Goal: Task Accomplishment & Management: Use online tool/utility

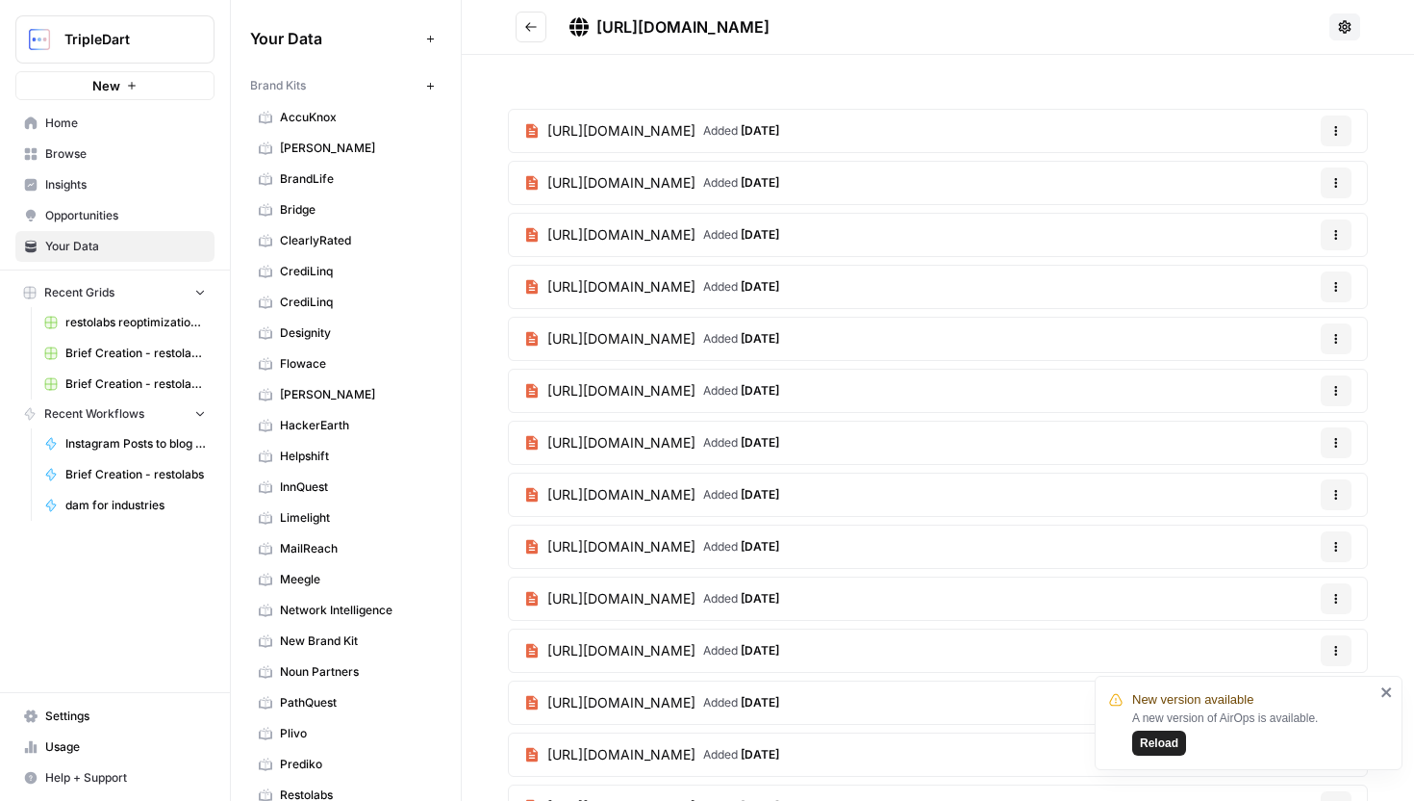
scroll to position [1584, 0]
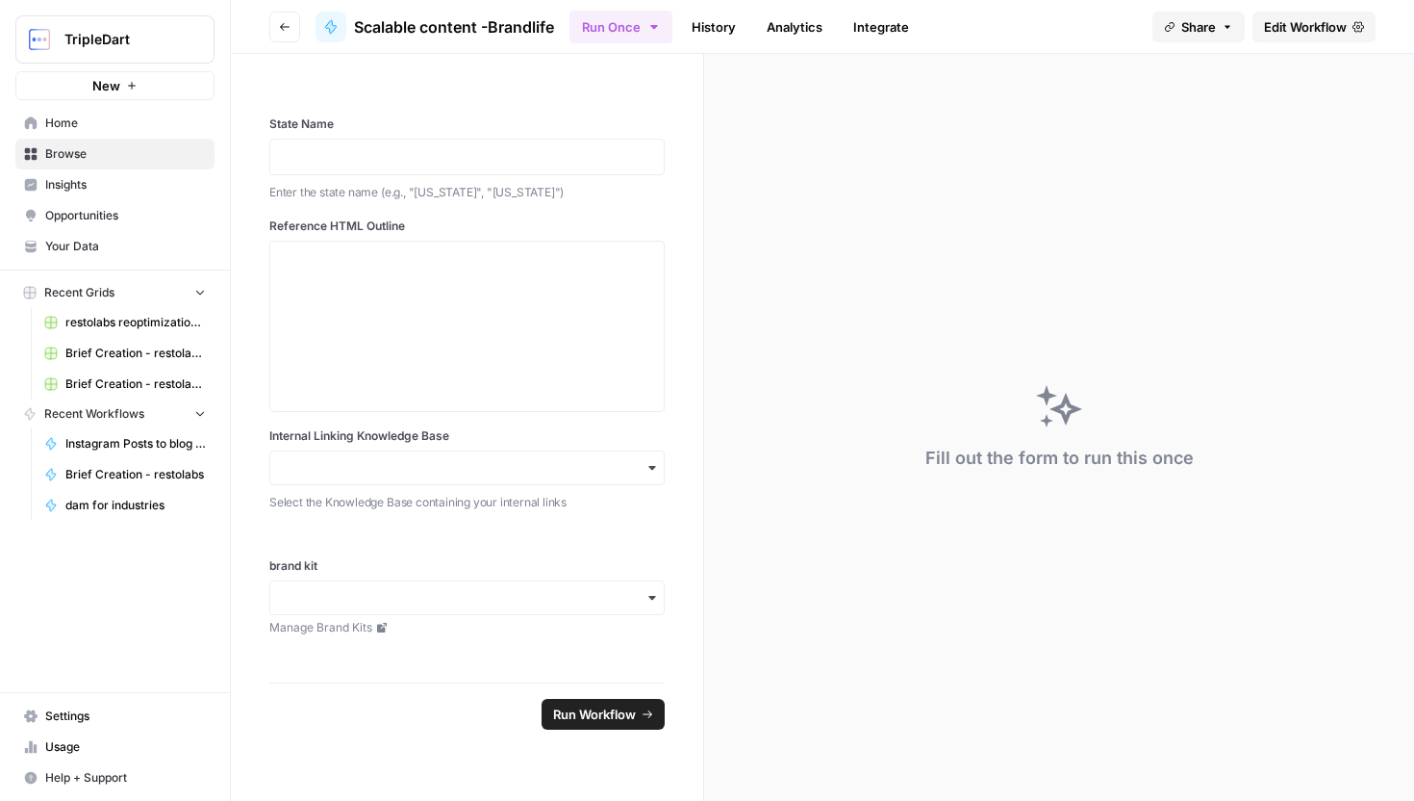
click at [293, 18] on button "Go back" at bounding box center [284, 27] width 31 height 31
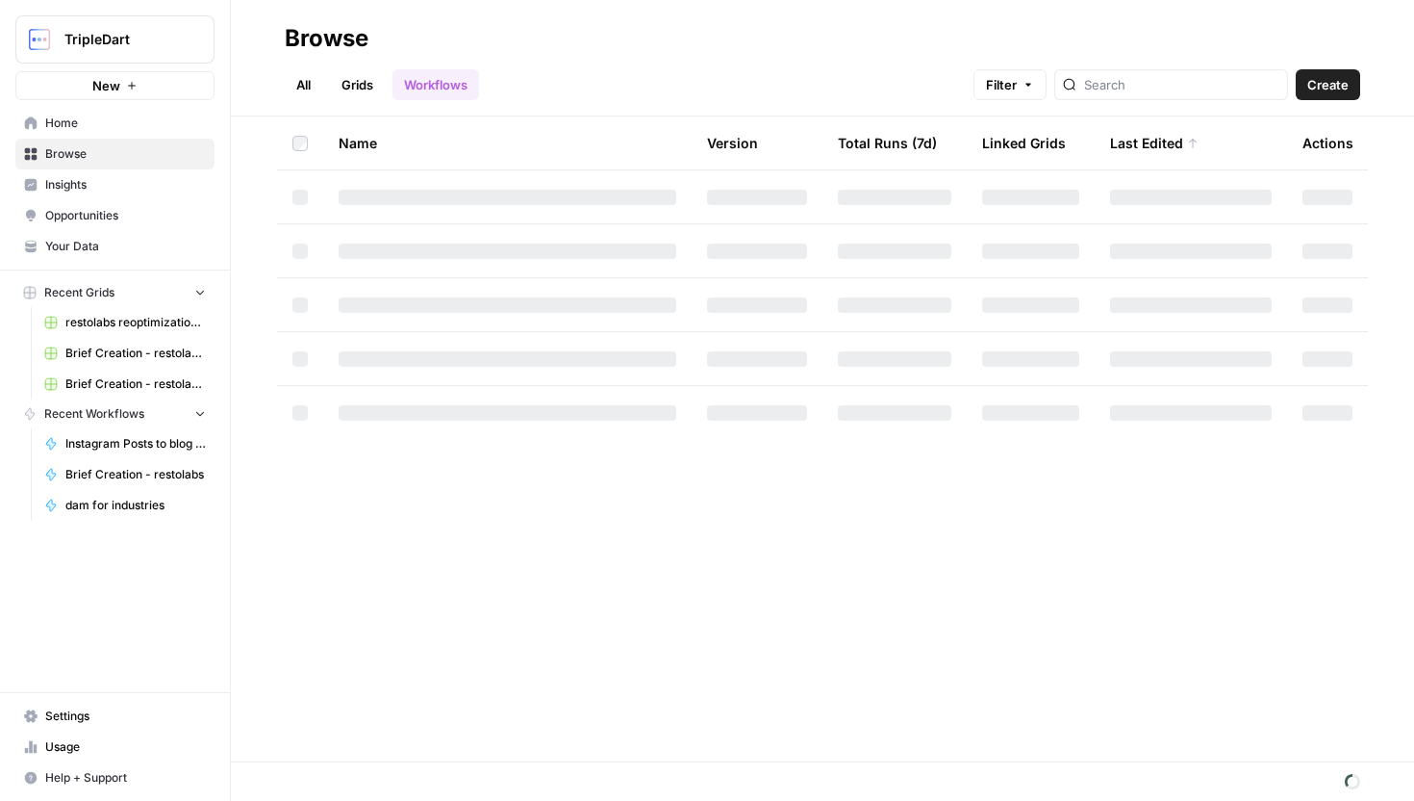
click at [1125, 77] on div at bounding box center [1172, 84] width 234 height 31
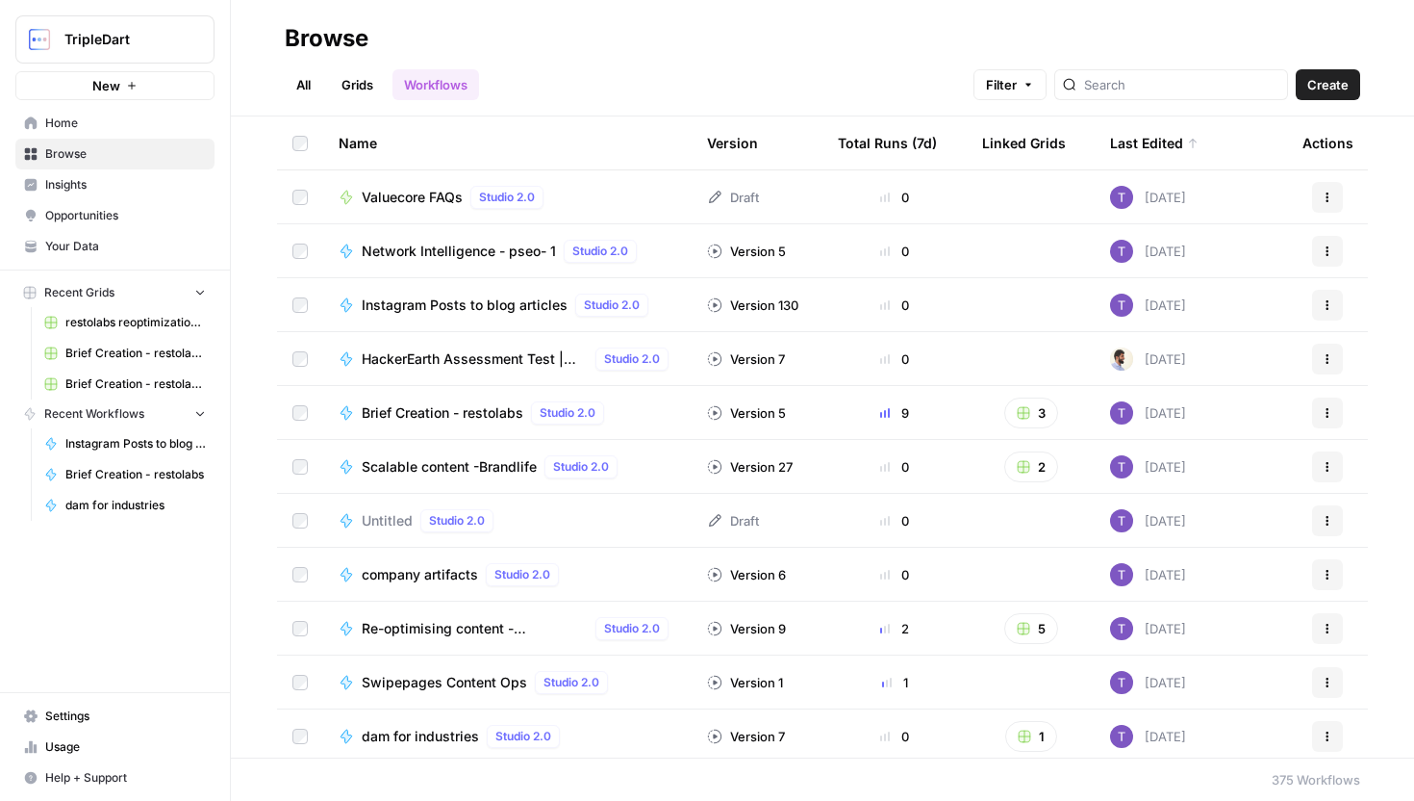
click at [474, 249] on span "Network Intelligence - pseo- 1" at bounding box center [459, 251] width 194 height 19
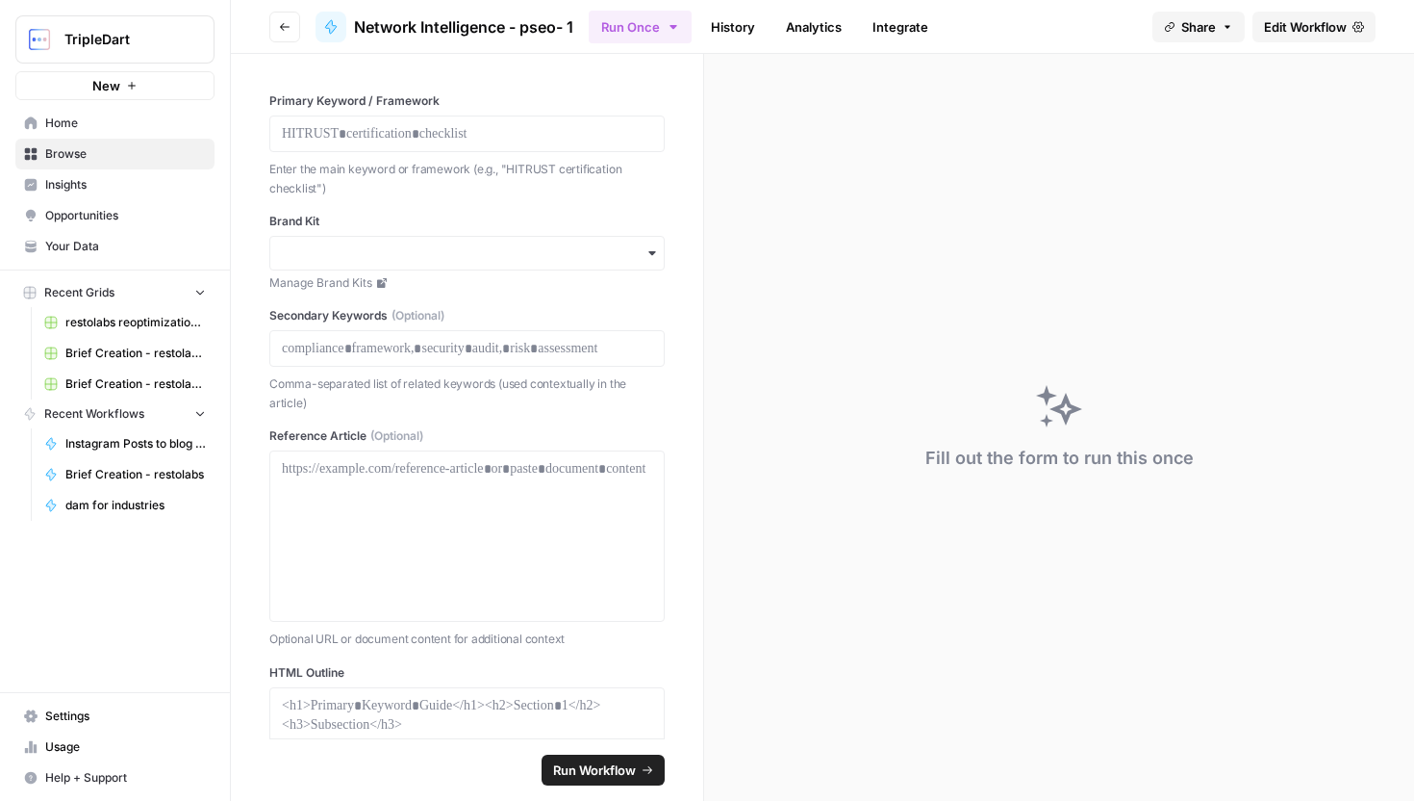
click at [1323, 23] on span "Edit Workflow" at bounding box center [1305, 26] width 83 height 19
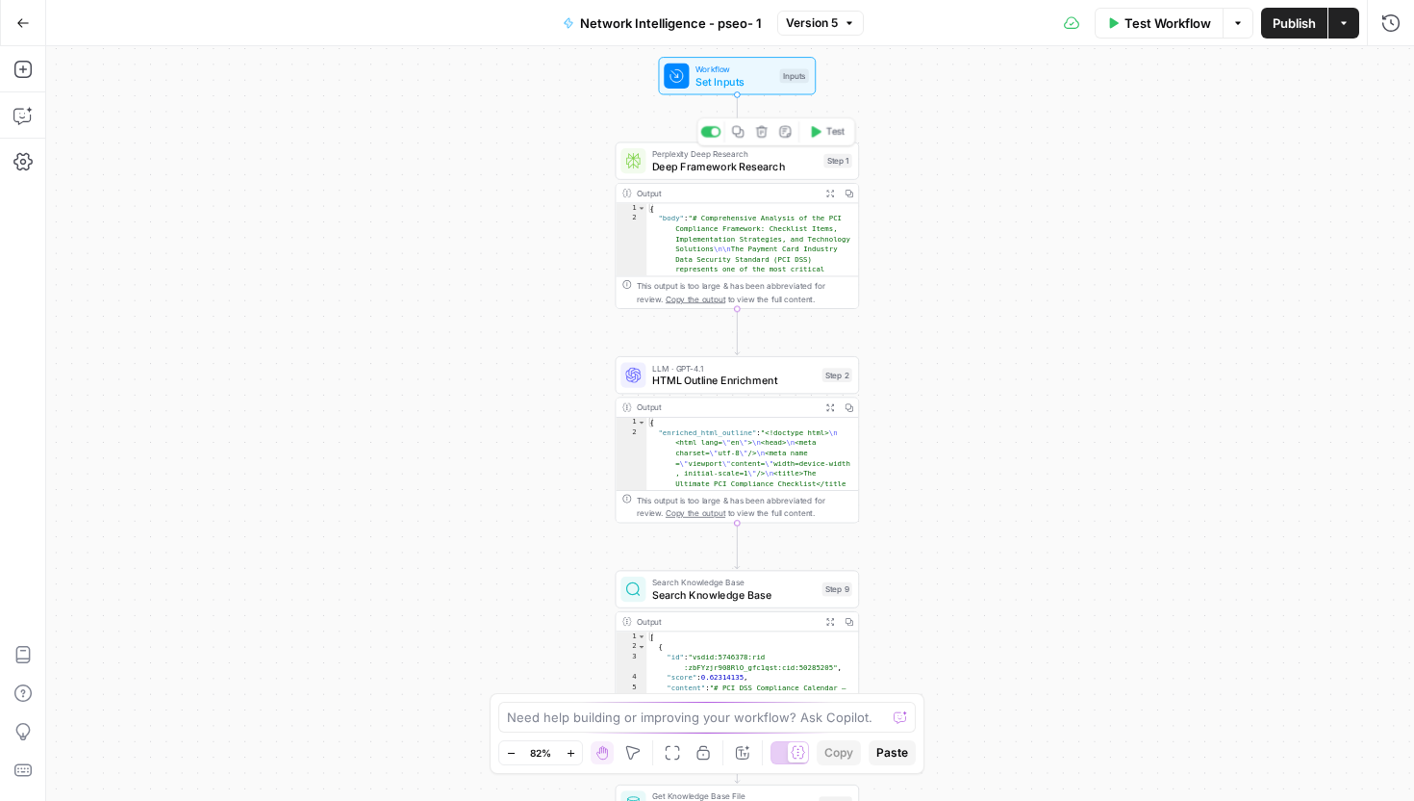
click at [760, 167] on span "Deep Framework Research" at bounding box center [735, 166] width 166 height 15
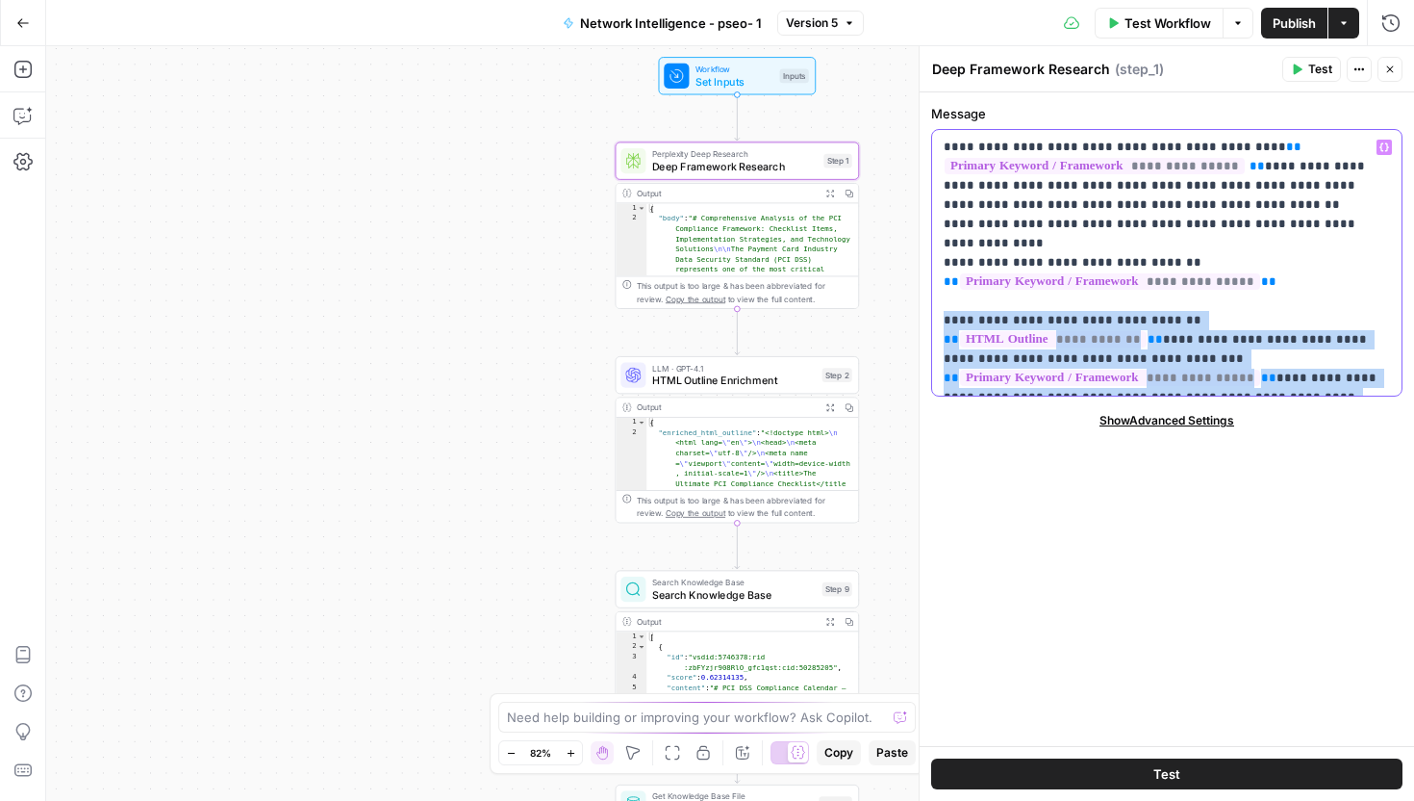
drag, startPoint x: 942, startPoint y: 307, endPoint x: 1044, endPoint y: 394, distance: 133.8
click at [1044, 394] on div "**********" at bounding box center [1167, 263] width 470 height 266
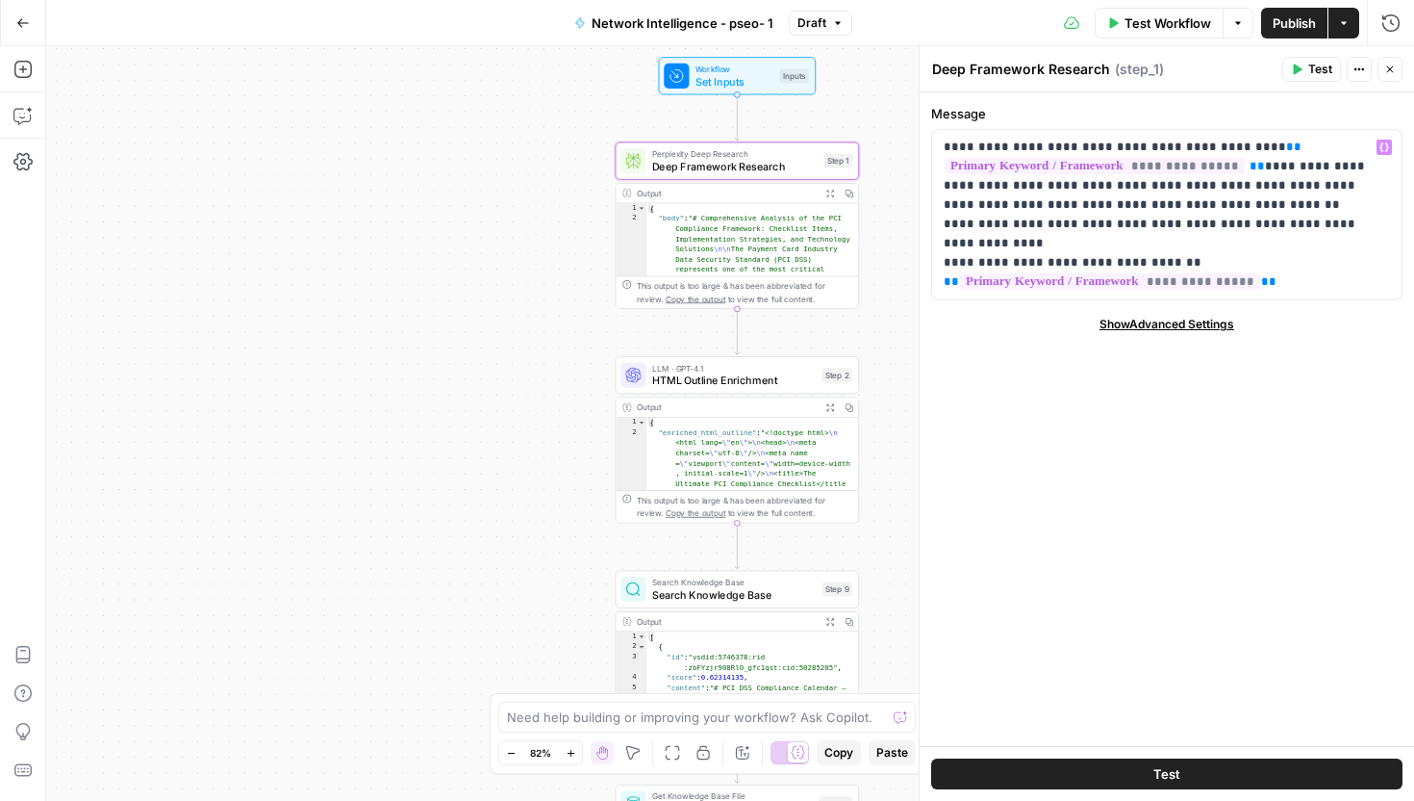
click at [1396, 69] on button "Close" at bounding box center [1390, 69] width 25 height 25
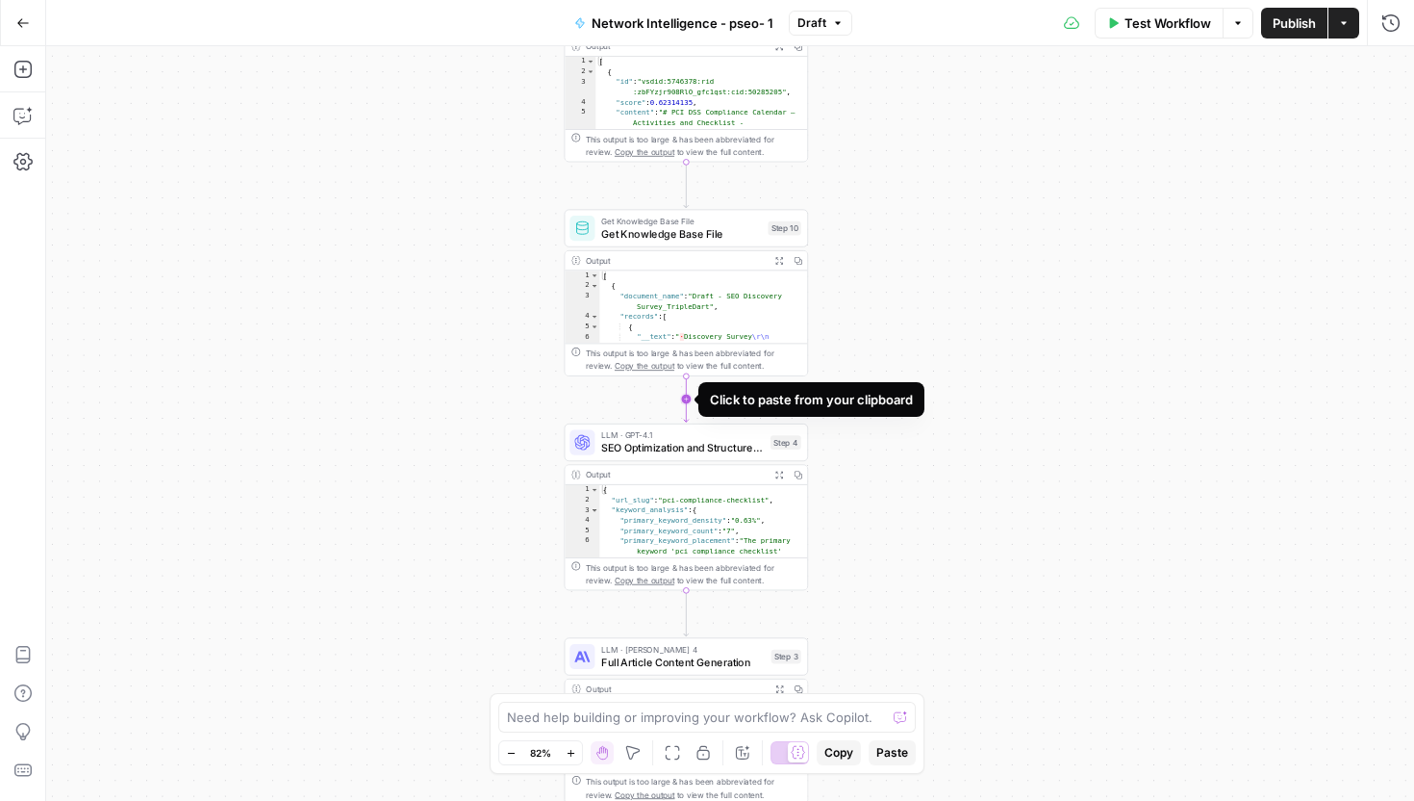
click at [688, 397] on icon "Edge from step_10 to step_4" at bounding box center [686, 398] width 5 height 45
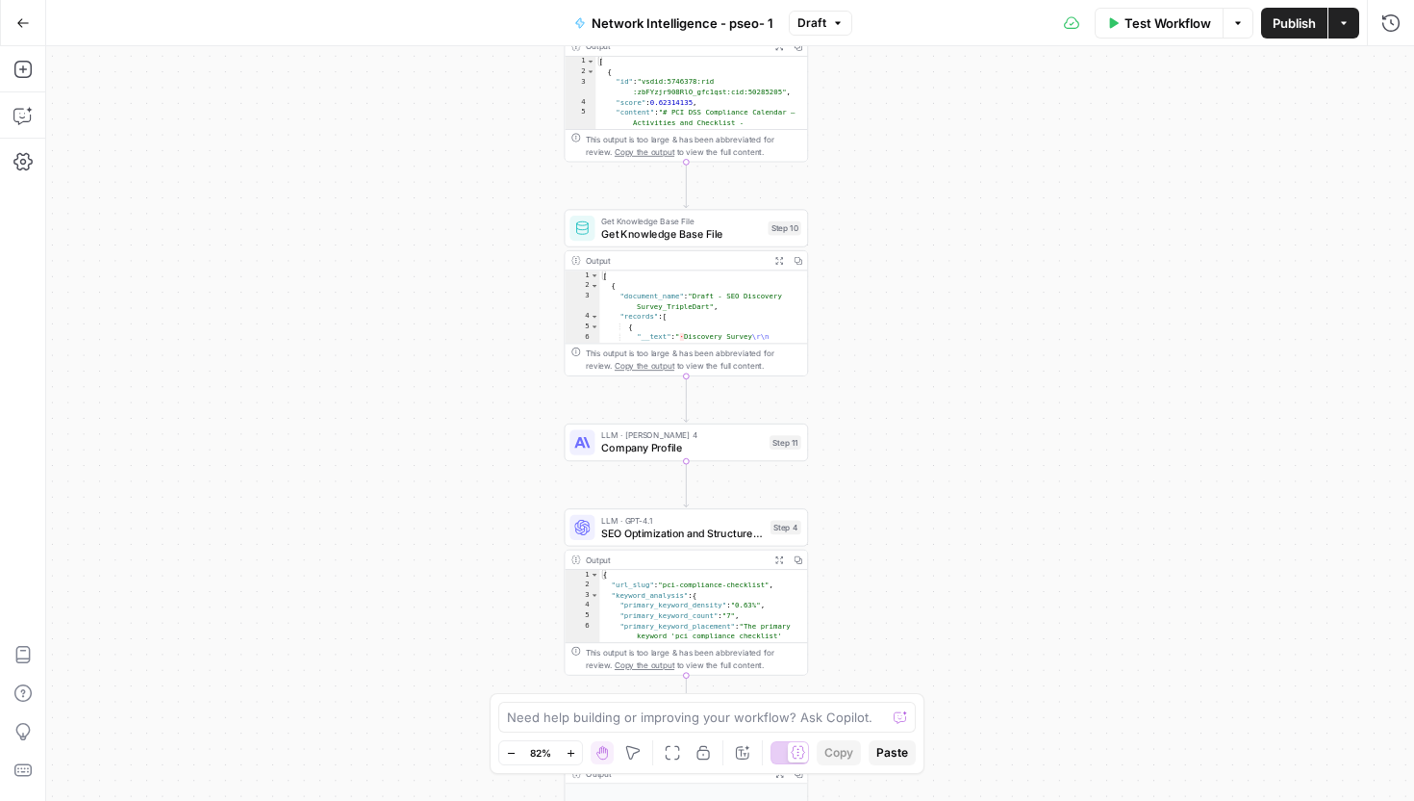
click at [675, 439] on span "LLM · [PERSON_NAME] 4" at bounding box center [682, 435] width 162 height 13
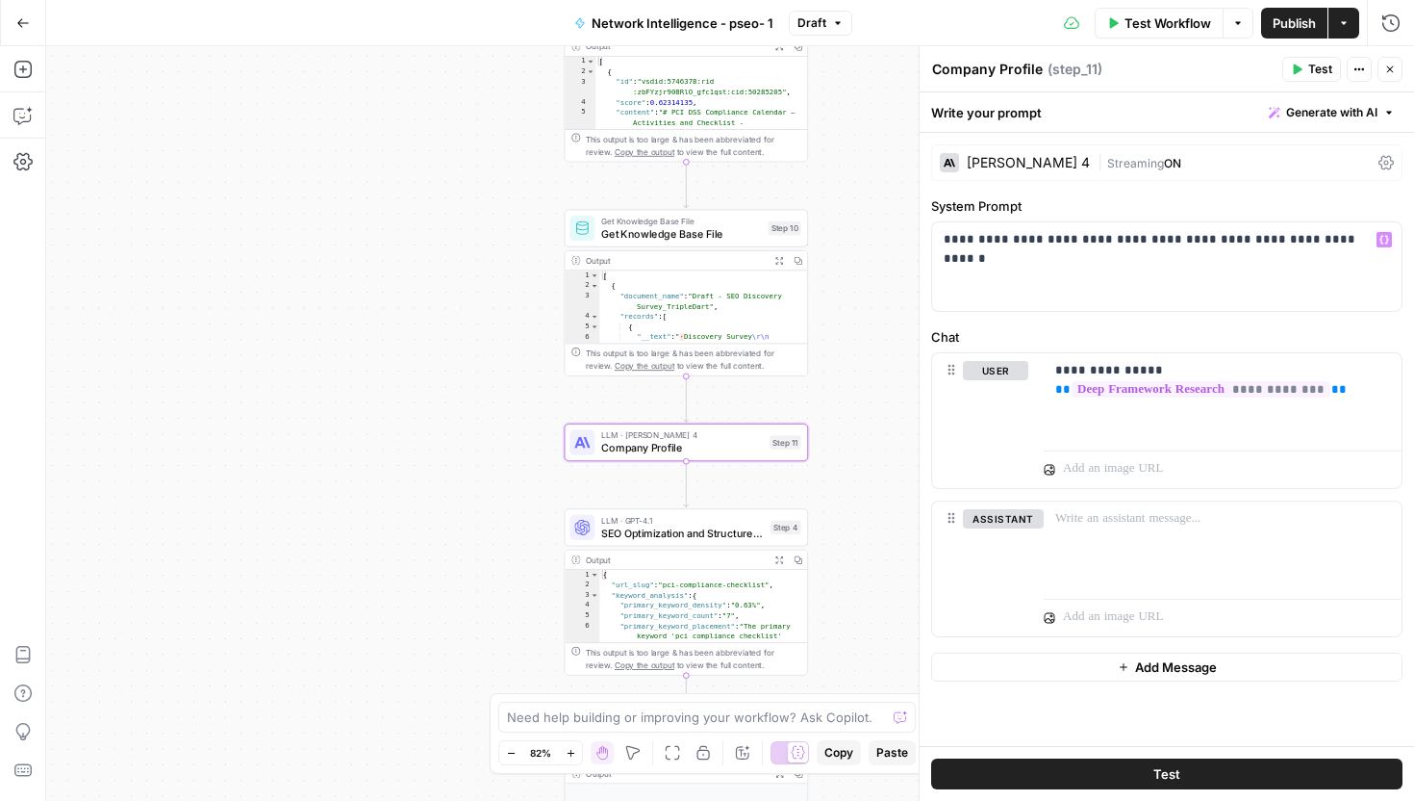
click at [1005, 167] on div "[PERSON_NAME] 4" at bounding box center [1028, 162] width 123 height 13
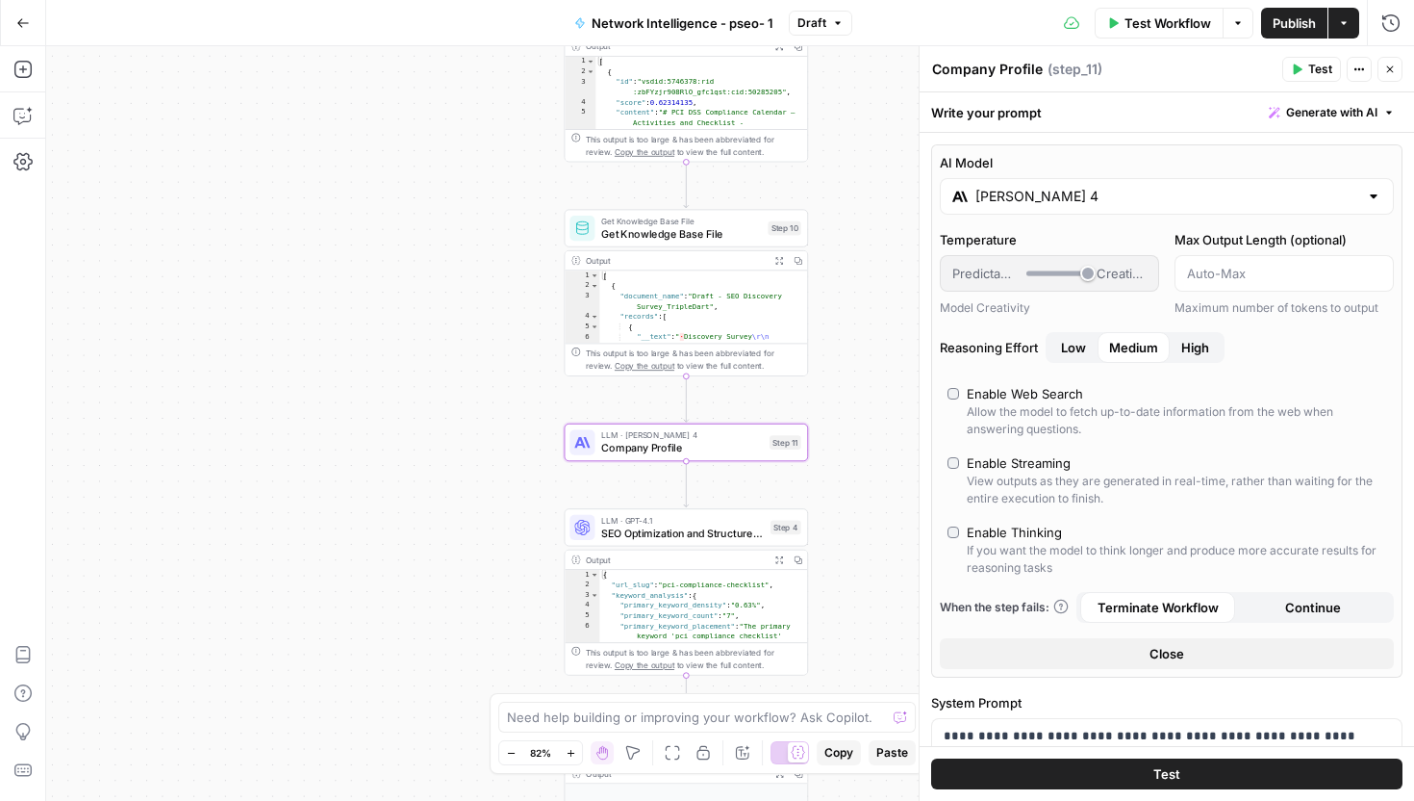
click at [1041, 206] on div "[PERSON_NAME] 4" at bounding box center [1167, 196] width 454 height 37
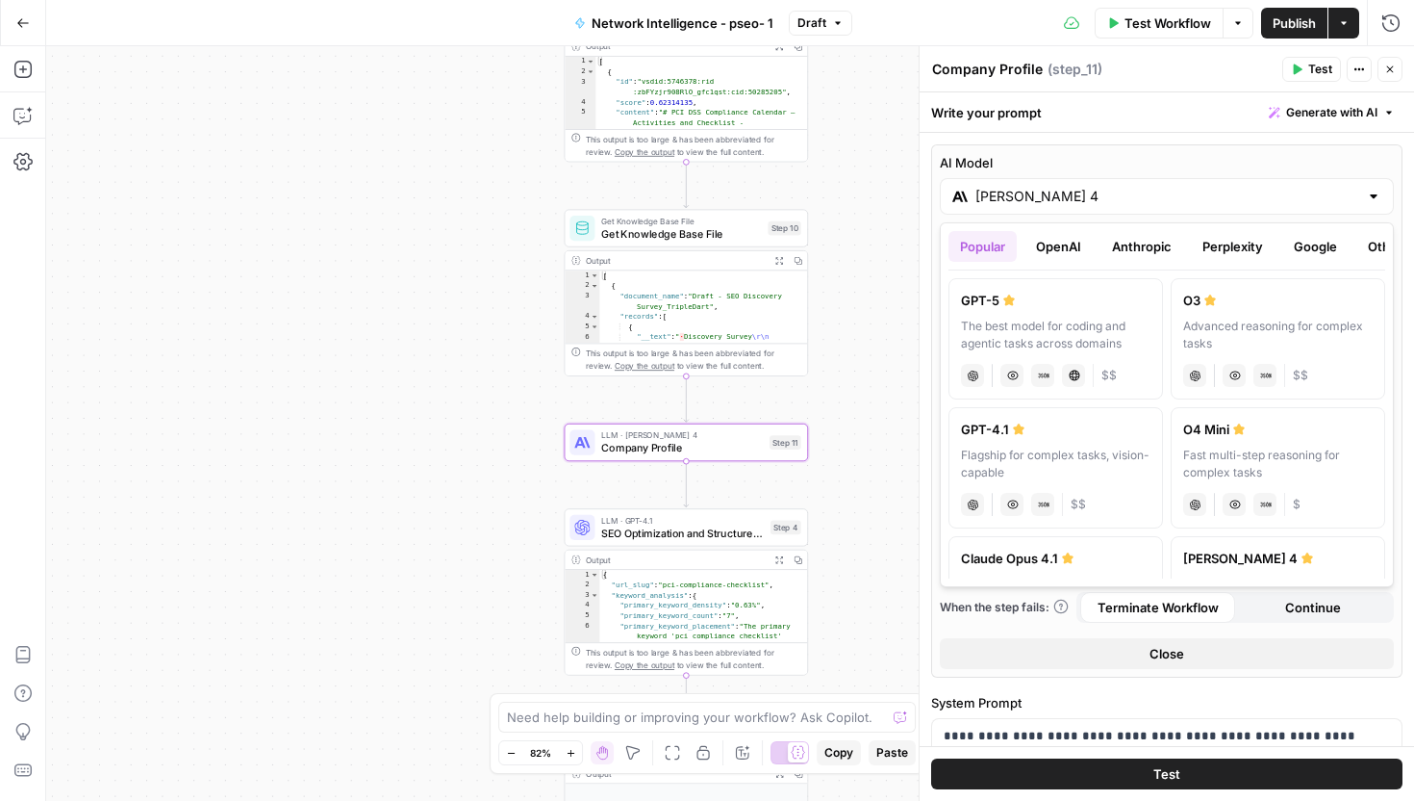
click at [1107, 450] on div "Flagship for complex tasks, vision-capable" at bounding box center [1056, 463] width 190 height 35
type input "GPT-4.1"
type input "***"
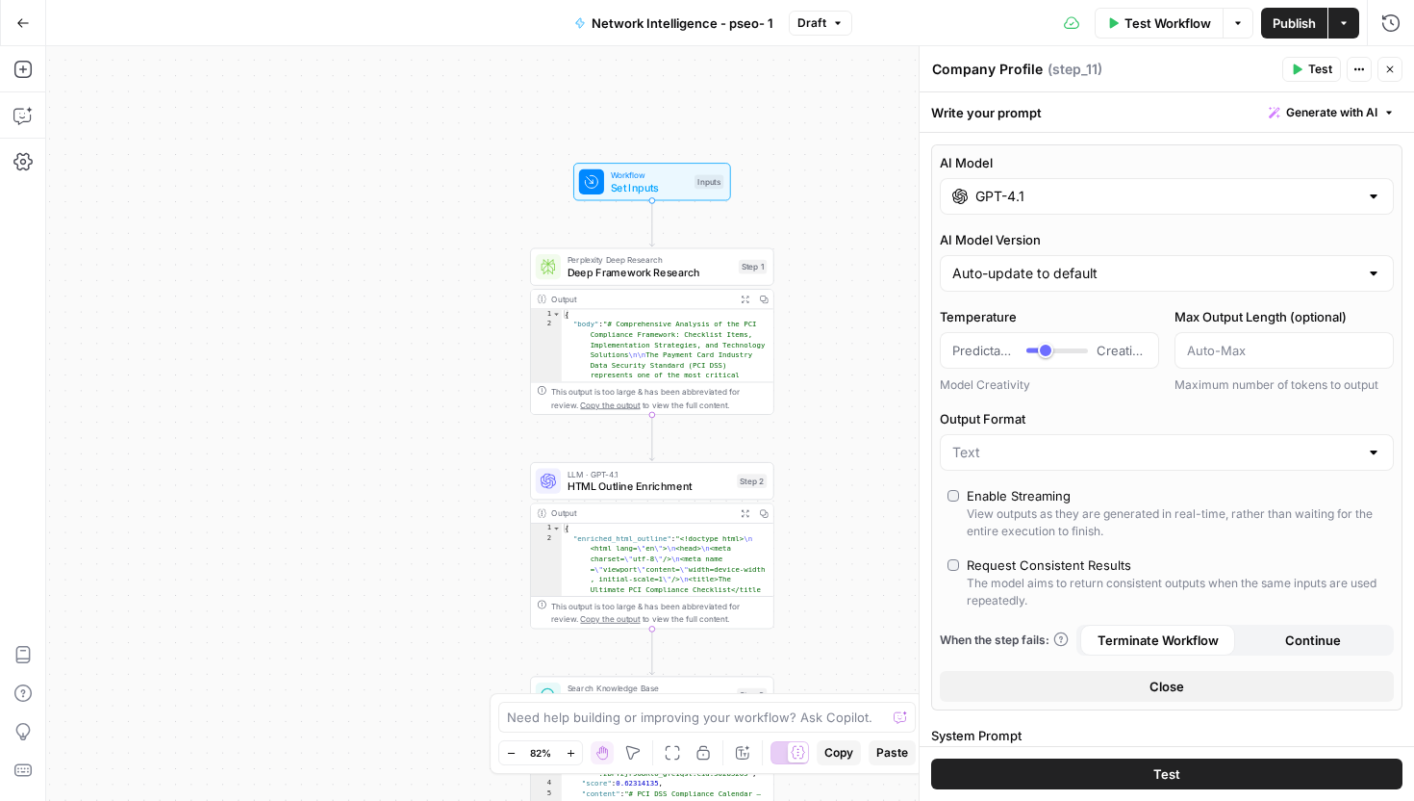
click at [647, 176] on span "Workflow" at bounding box center [650, 174] width 78 height 13
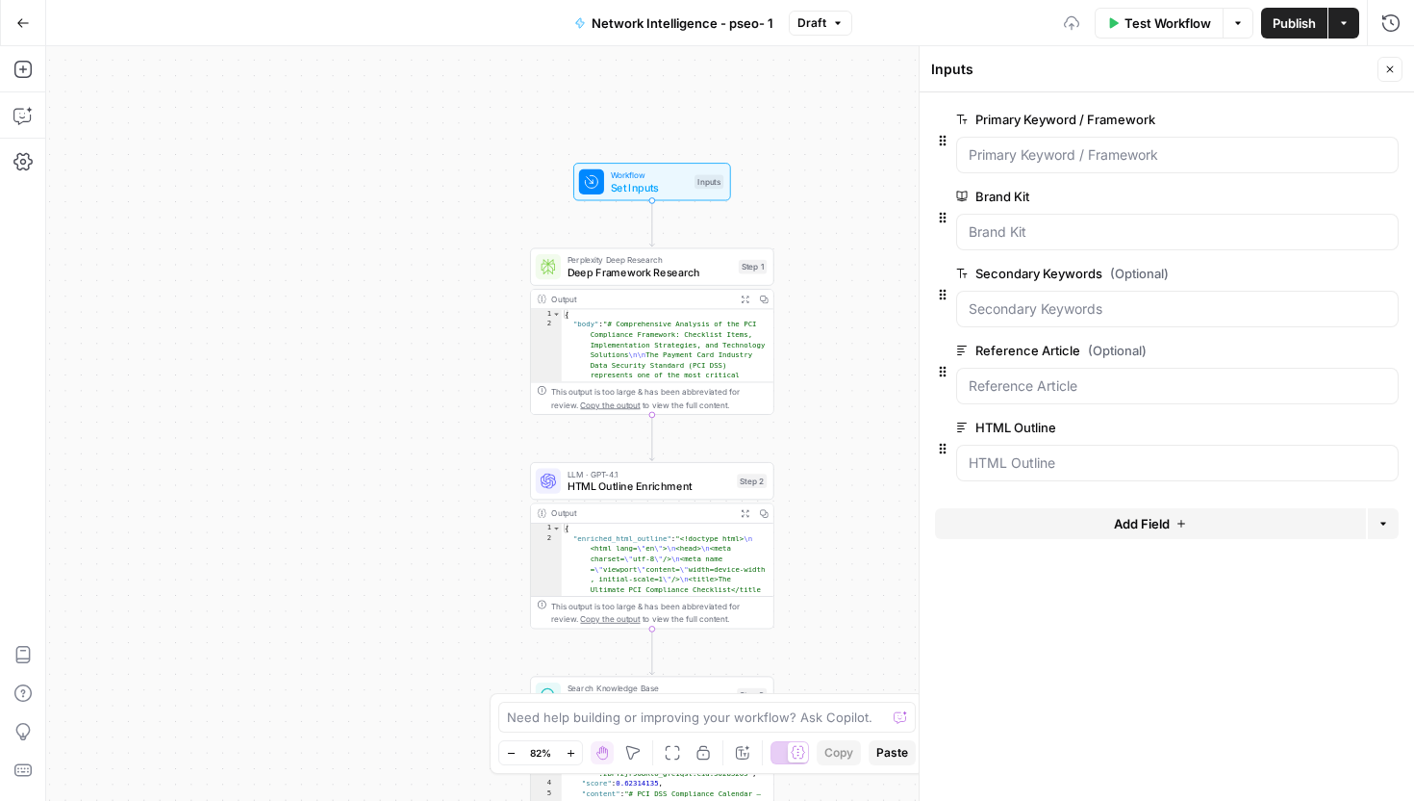
click at [1065, 283] on div "Secondary Keywords (Optional) edit field Delete group" at bounding box center [1177, 273] width 443 height 23
click at [1065, 275] on label "Secondary Keywords (Optional)" at bounding box center [1123, 273] width 334 height 19
click at [1065, 299] on Keywords "Secondary Keywords (Optional)" at bounding box center [1178, 308] width 418 height 19
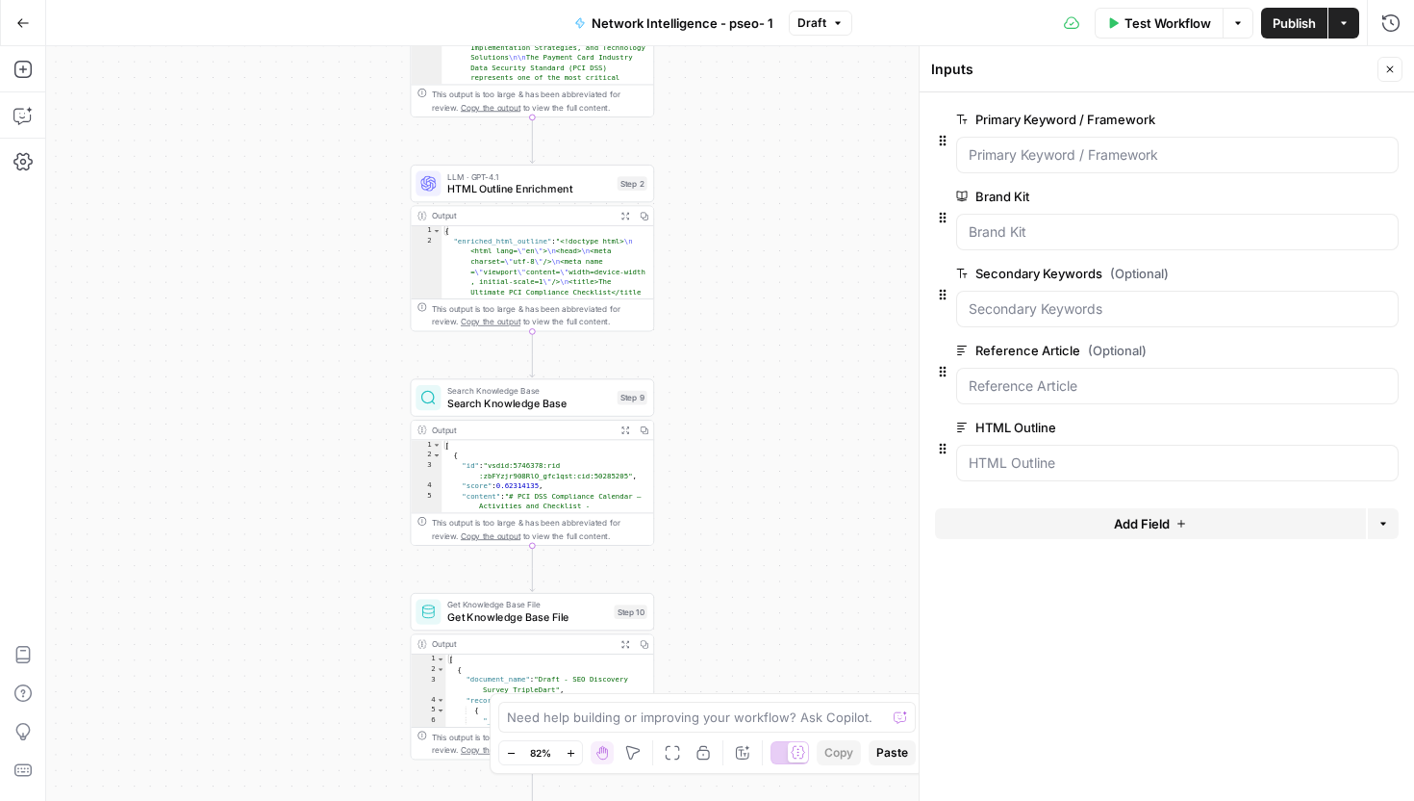
click at [576, 190] on span "HTML Outline Enrichment" at bounding box center [529, 188] width 164 height 15
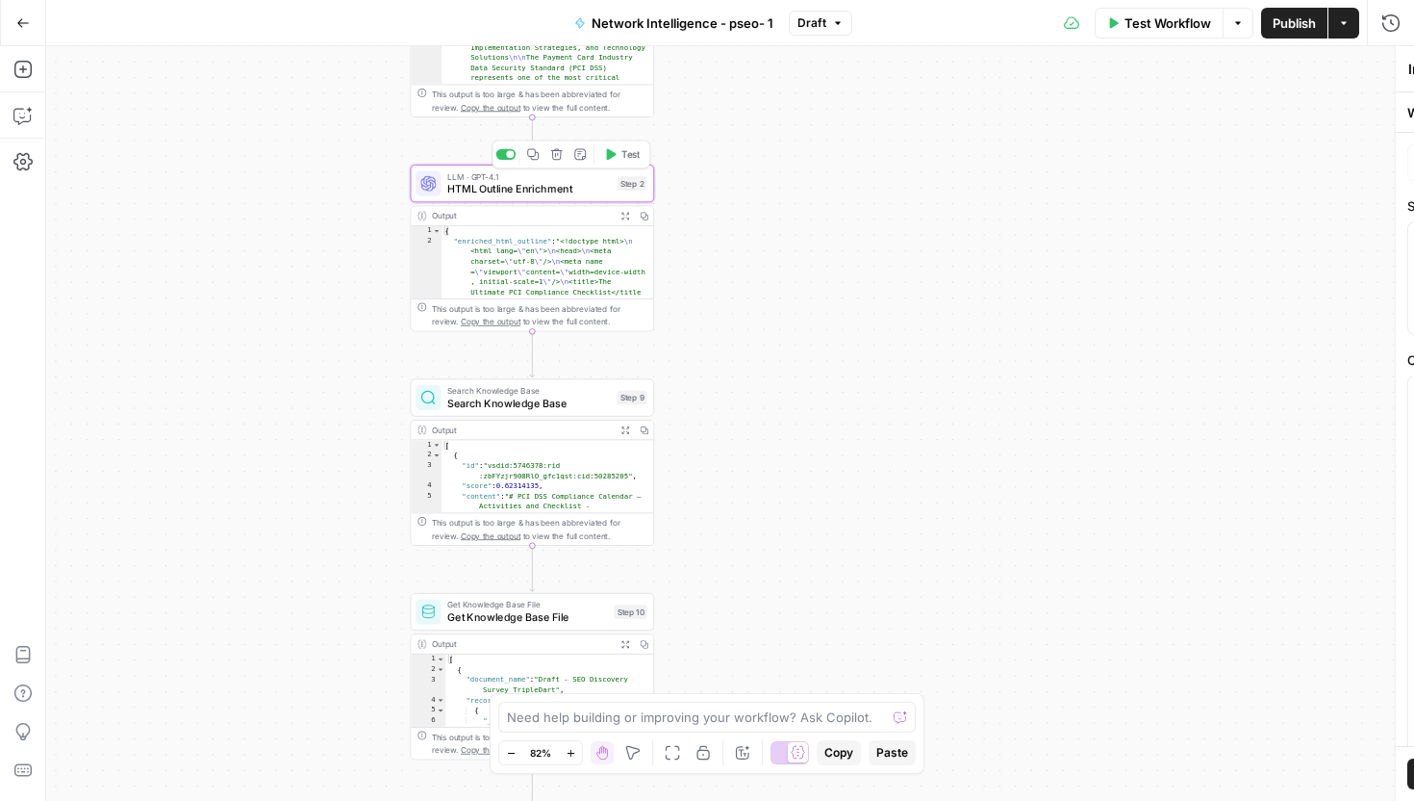
type textarea "HTML Outline Enrichment"
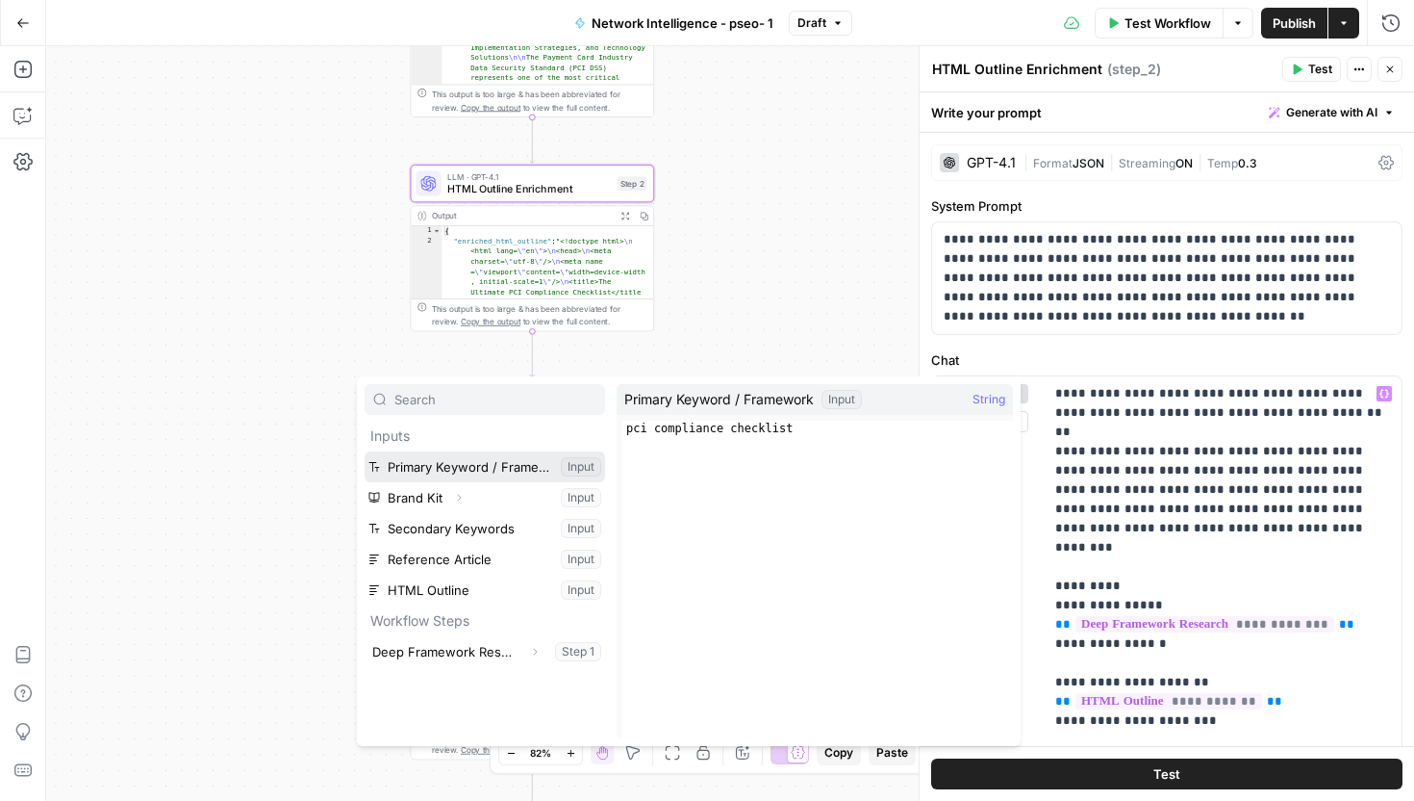
click at [523, 462] on button "Select variable Primary Keyword / Framework" at bounding box center [485, 466] width 241 height 31
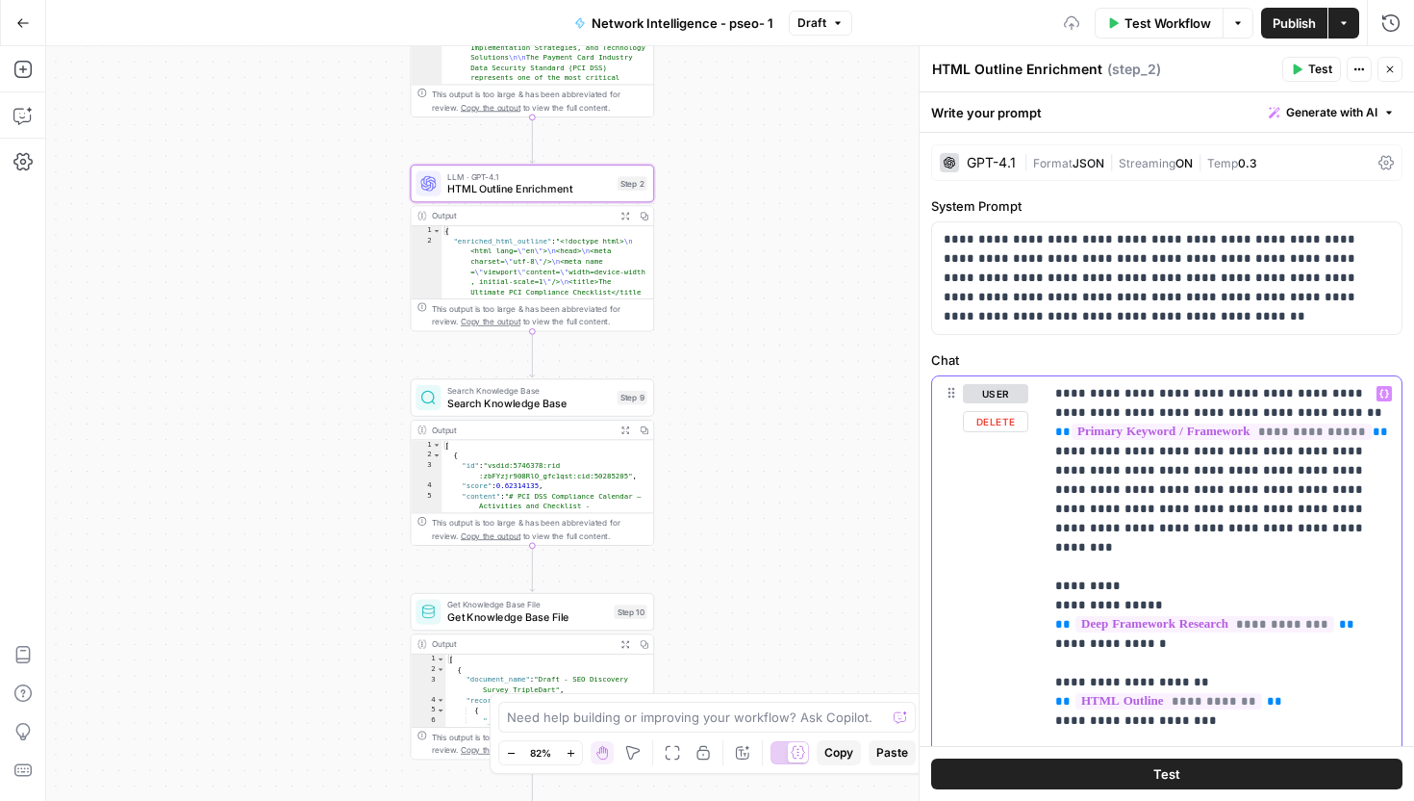
click at [1053, 438] on div "**********" at bounding box center [1223, 768] width 358 height 784
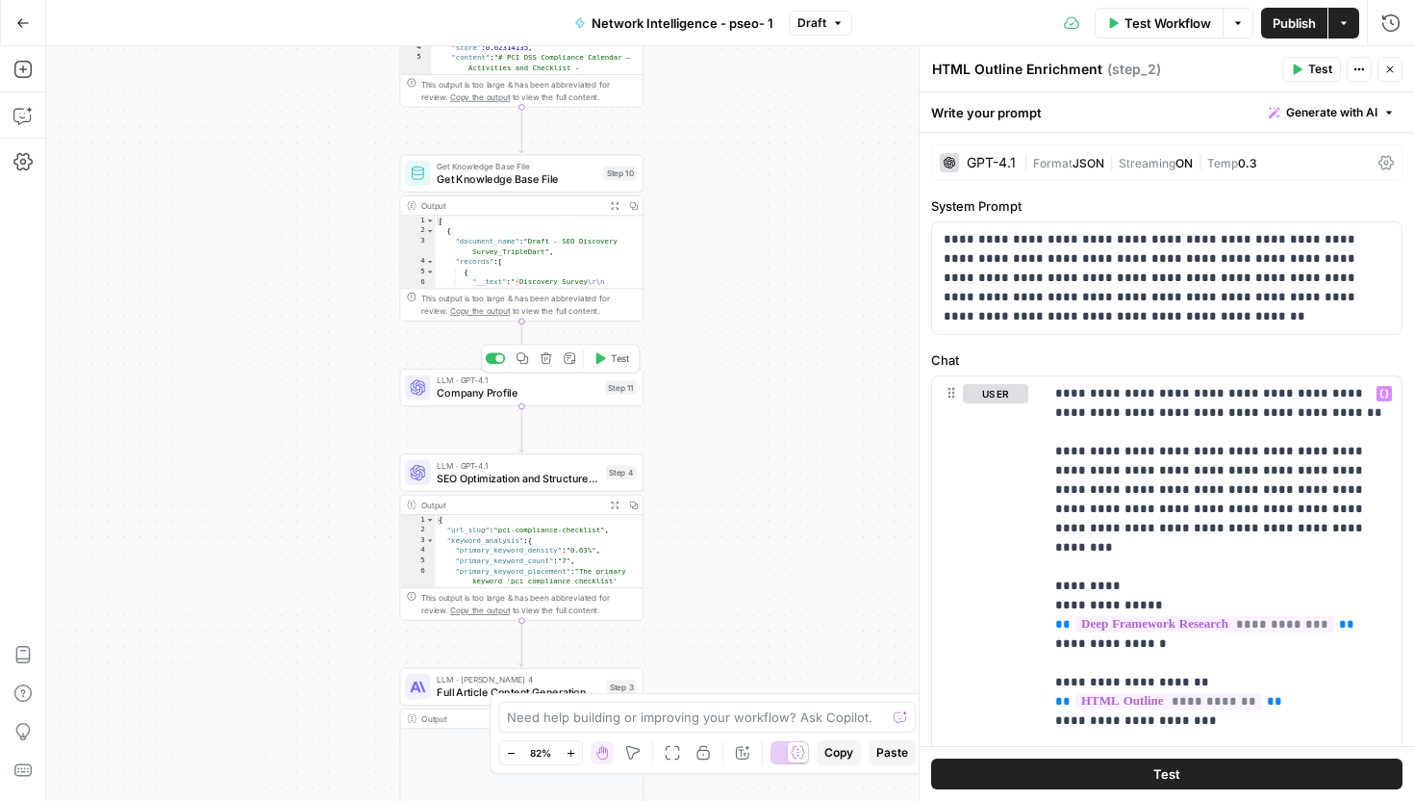
click at [547, 363] on icon "button" at bounding box center [547, 358] width 12 height 12
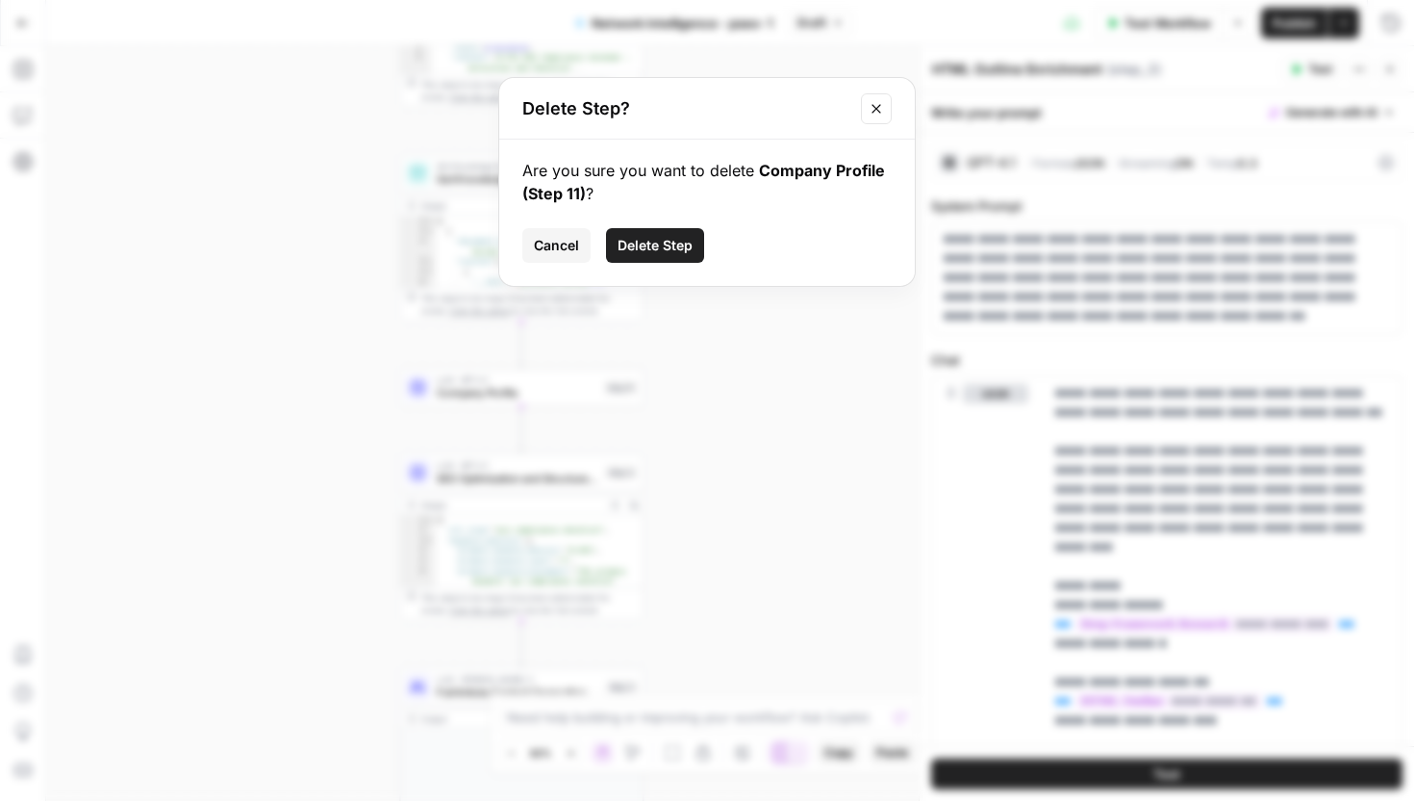
click at [658, 251] on span "Delete Step" at bounding box center [655, 245] width 75 height 19
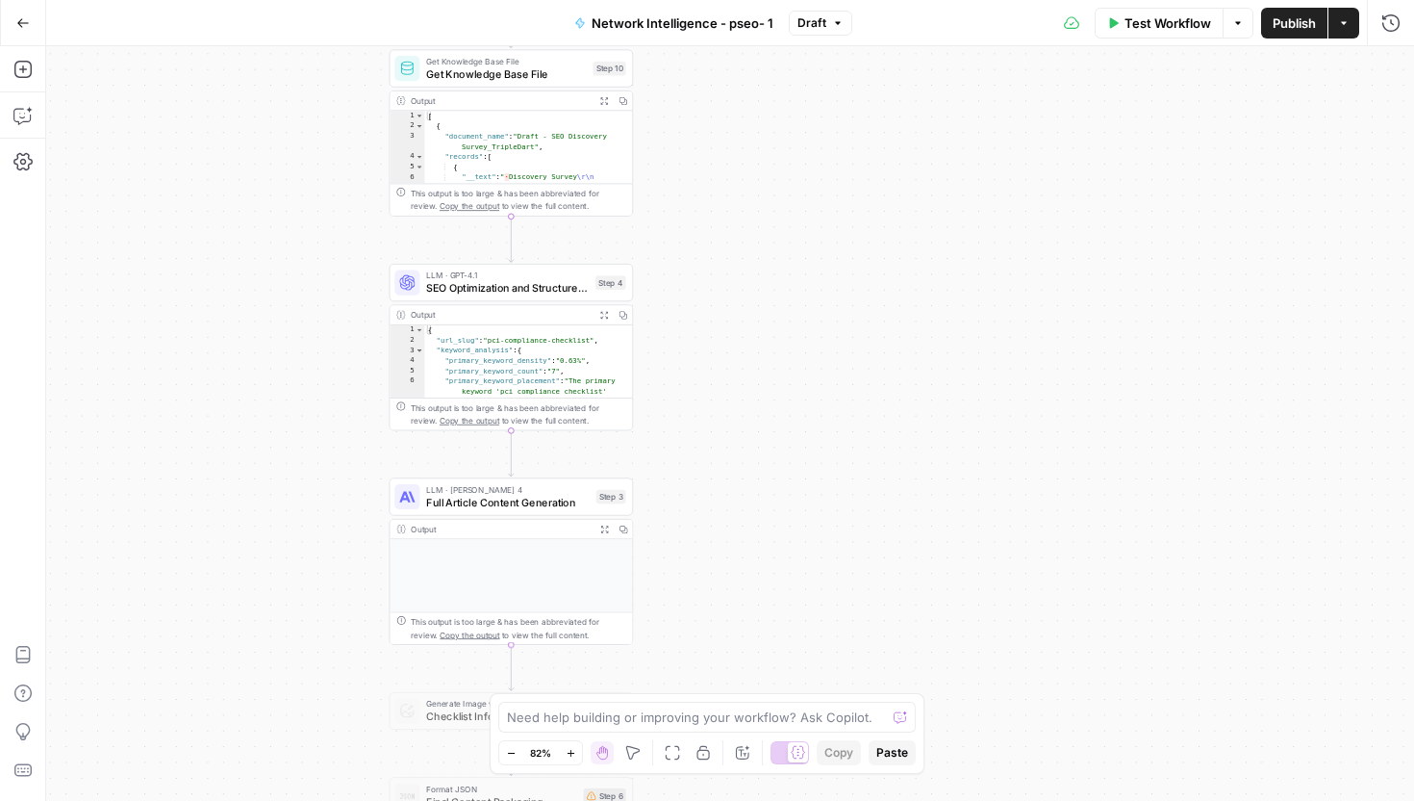
click at [38, 130] on div "Add Steps Copilot Settings AirOps Academy Help Give Feedback Shortcuts" at bounding box center [23, 423] width 46 height 754
click at [26, 119] on icon "button" at bounding box center [22, 115] width 19 height 19
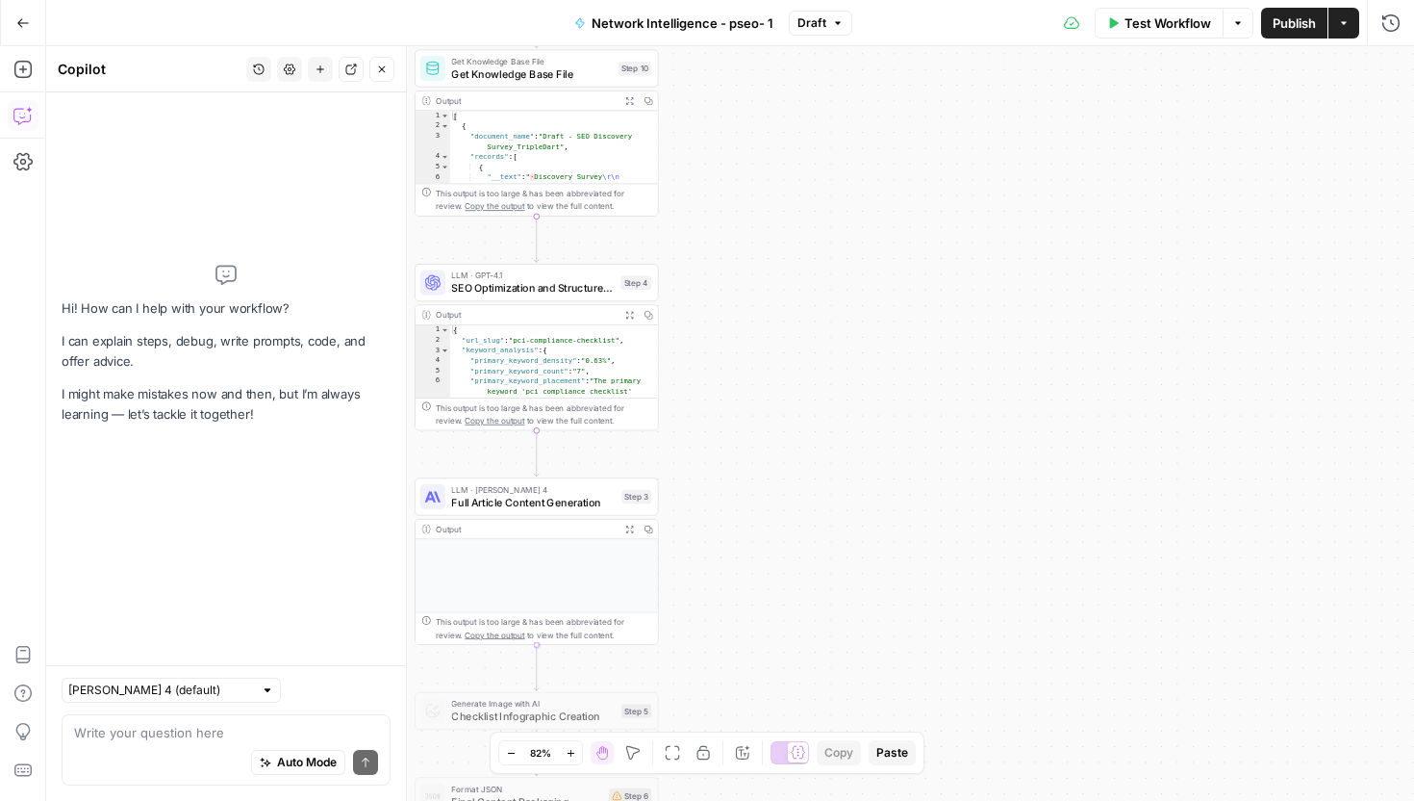
click at [187, 737] on textarea at bounding box center [226, 732] width 304 height 19
type textarea "You are an SEO content strategist. Your task is to generate a query fan-out con…"
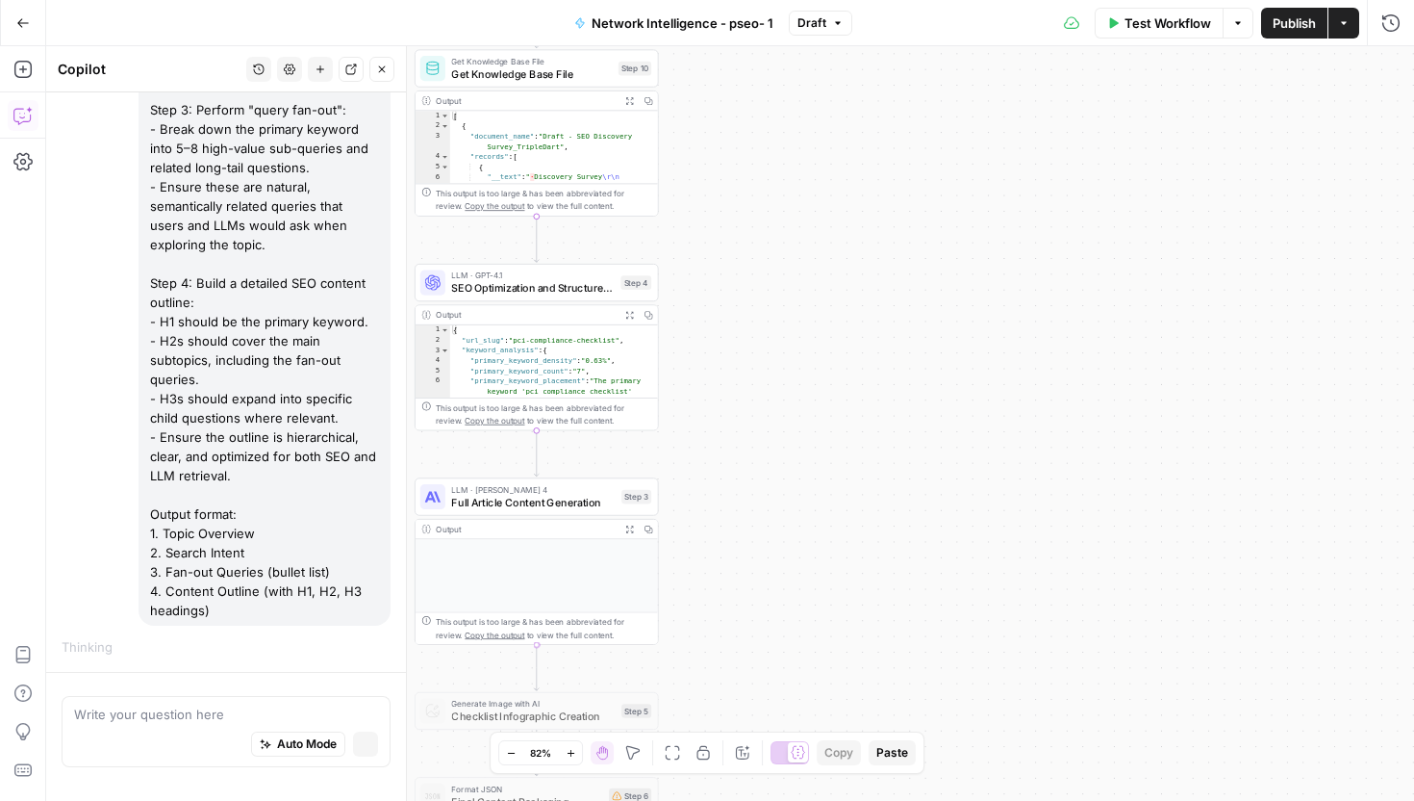
scroll to position [383, 0]
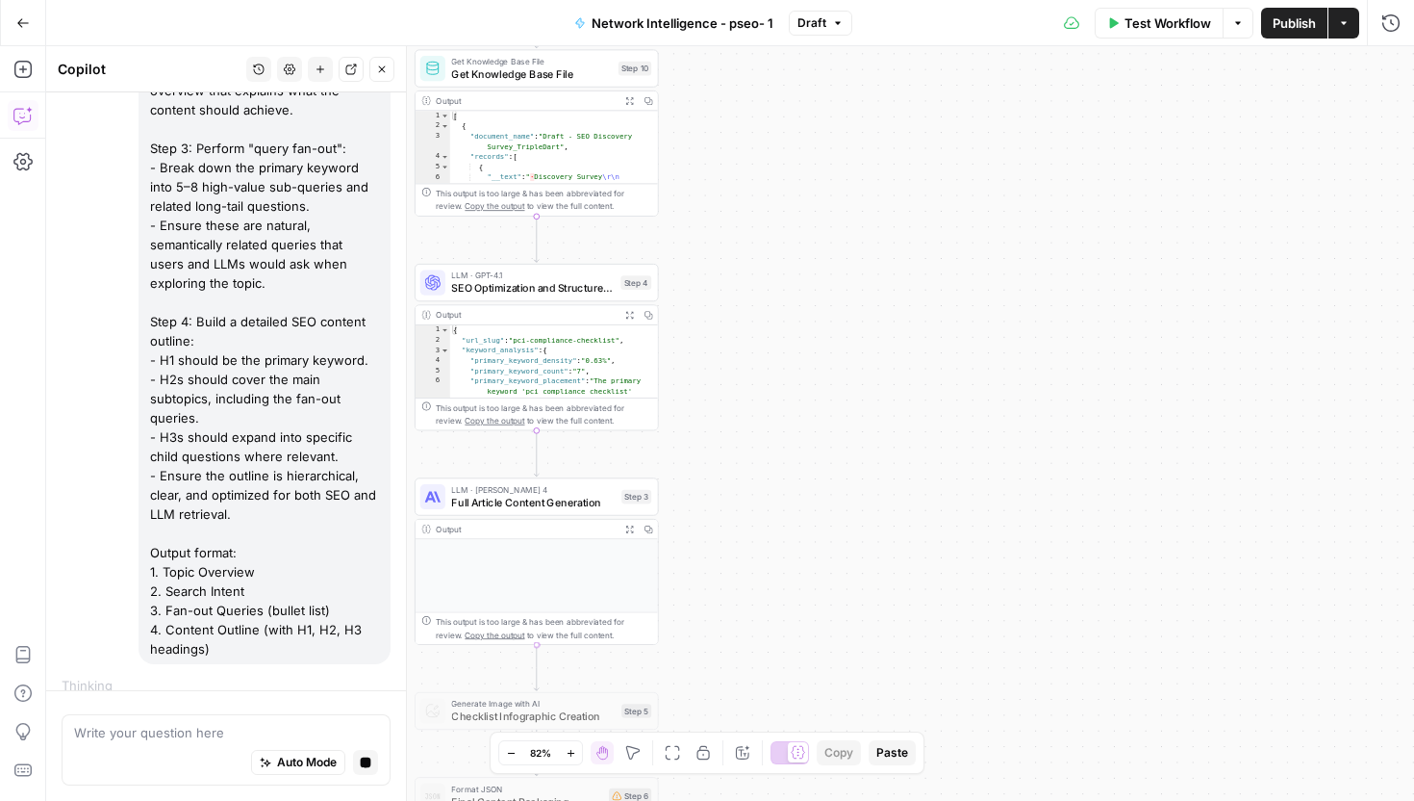
click at [1292, 26] on span "Publish" at bounding box center [1294, 22] width 43 height 19
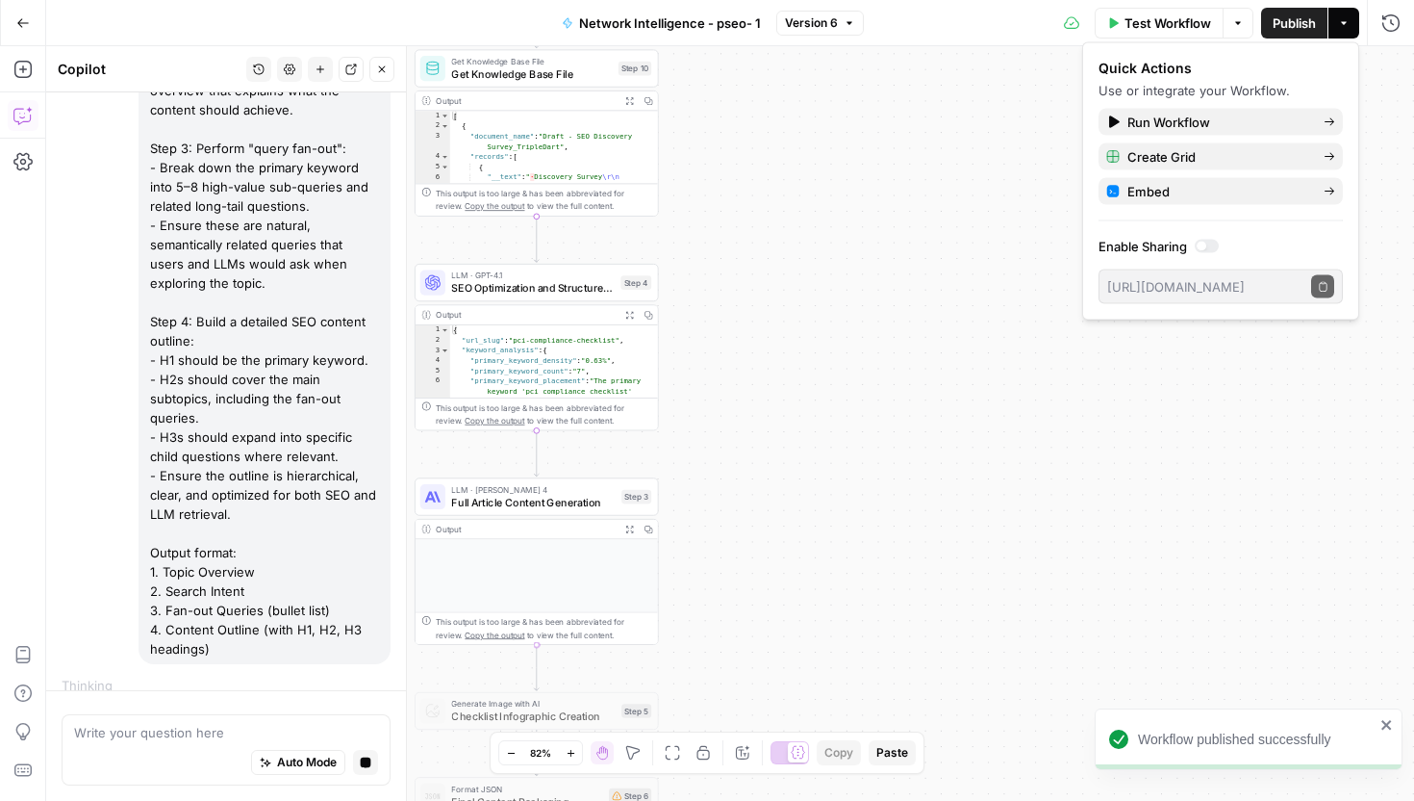
click at [1209, 242] on div at bounding box center [1207, 246] width 24 height 13
click at [1210, 242] on div at bounding box center [1213, 247] width 10 height 10
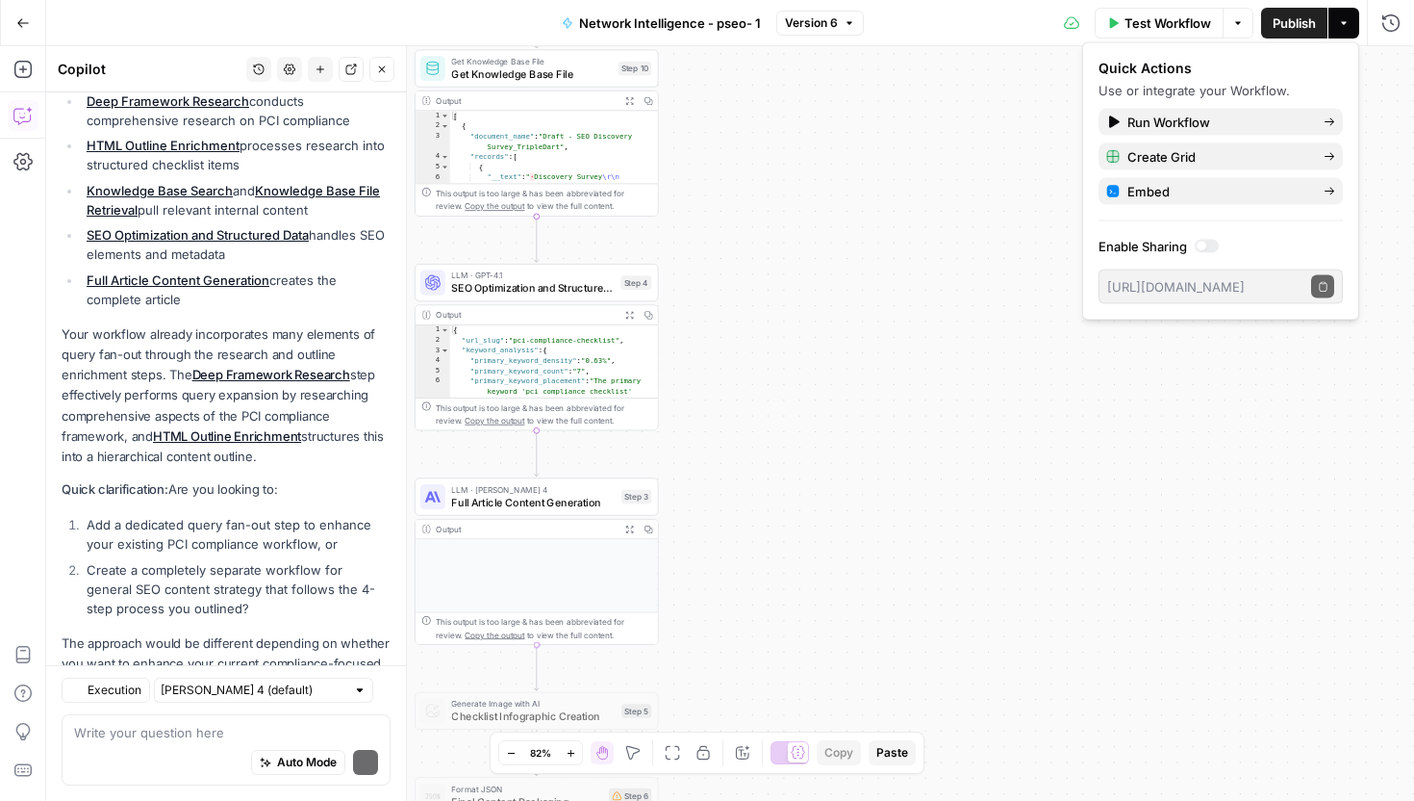
scroll to position [1193, 0]
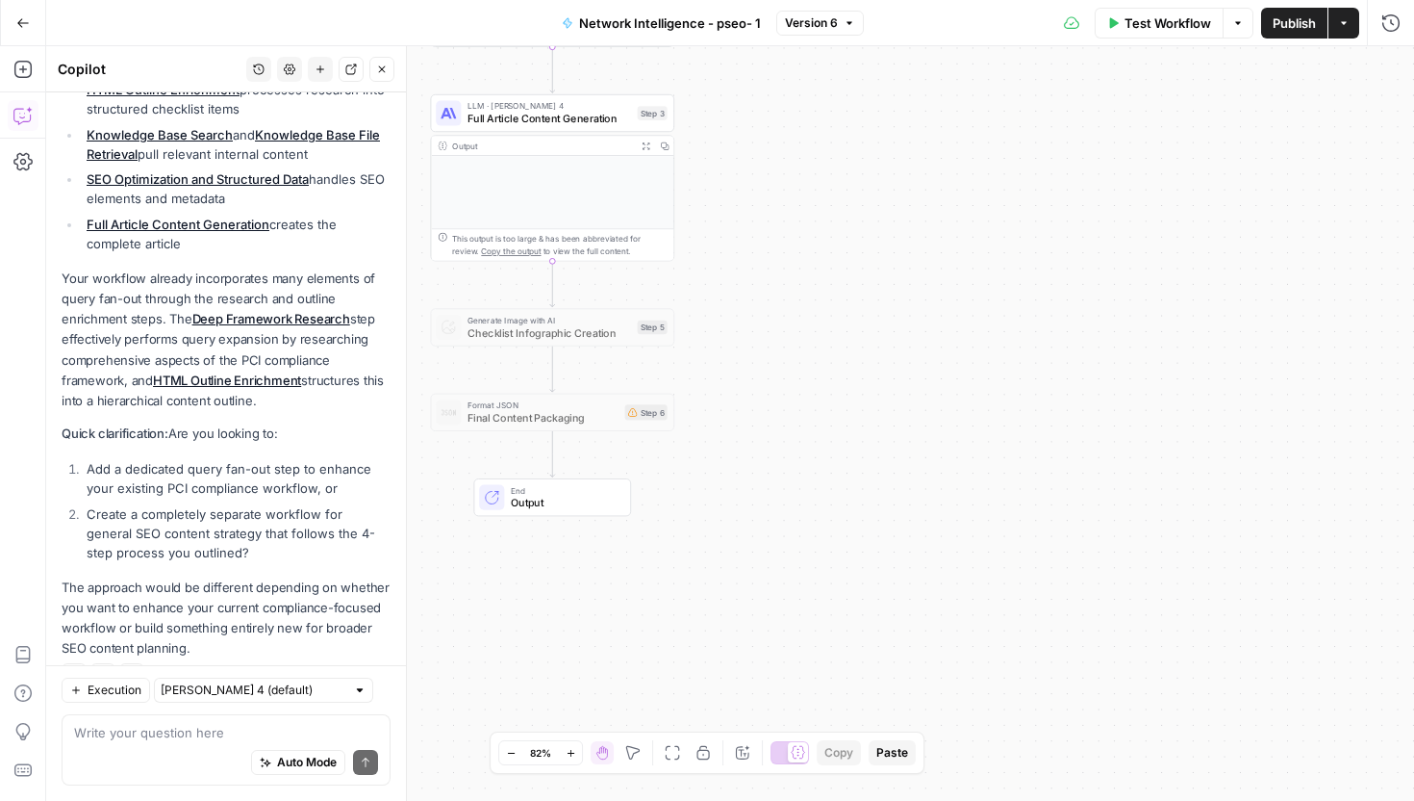
click at [645, 137] on button "Expand Output" at bounding box center [645, 145] width 19 height 19
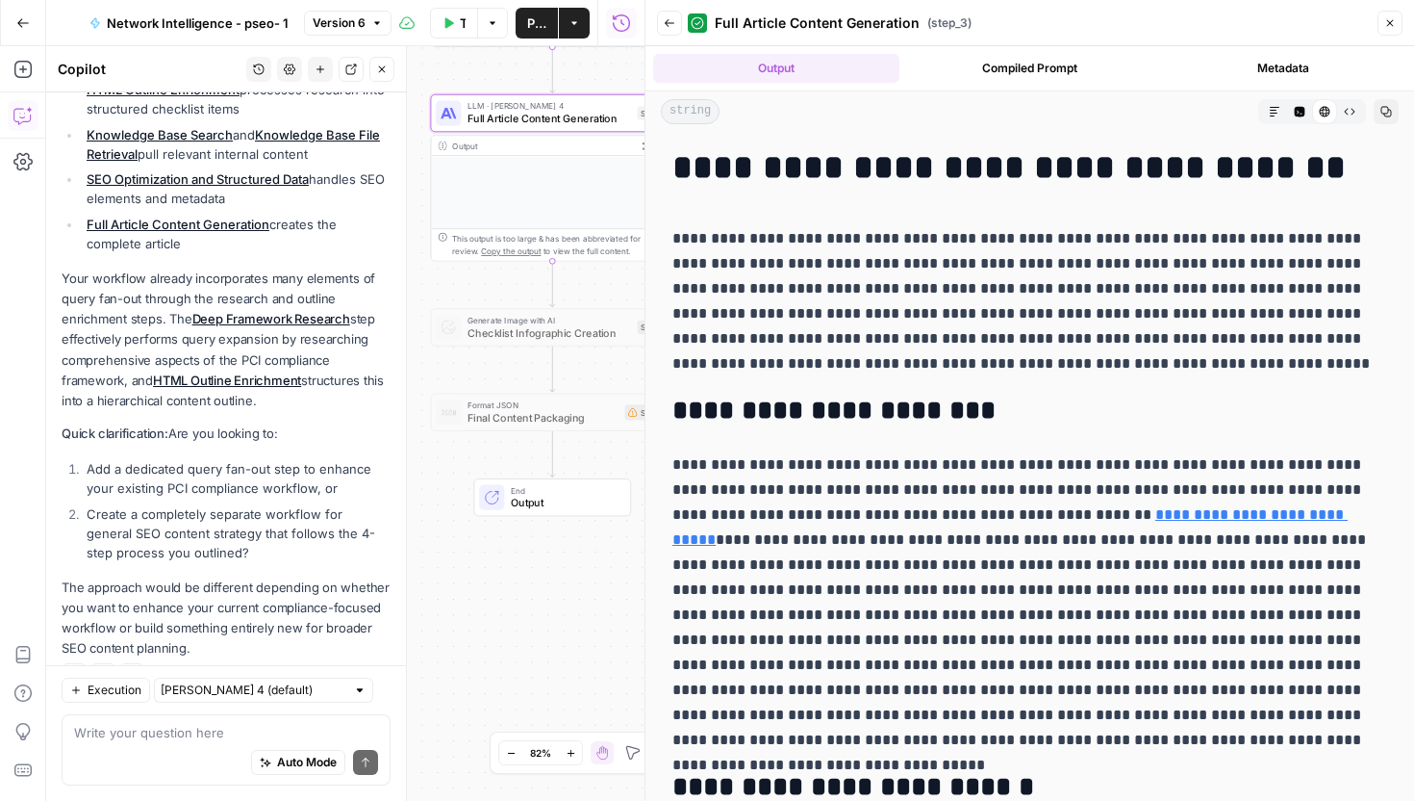
drag, startPoint x: 681, startPoint y: 165, endPoint x: 1099, endPoint y: 510, distance: 542.0
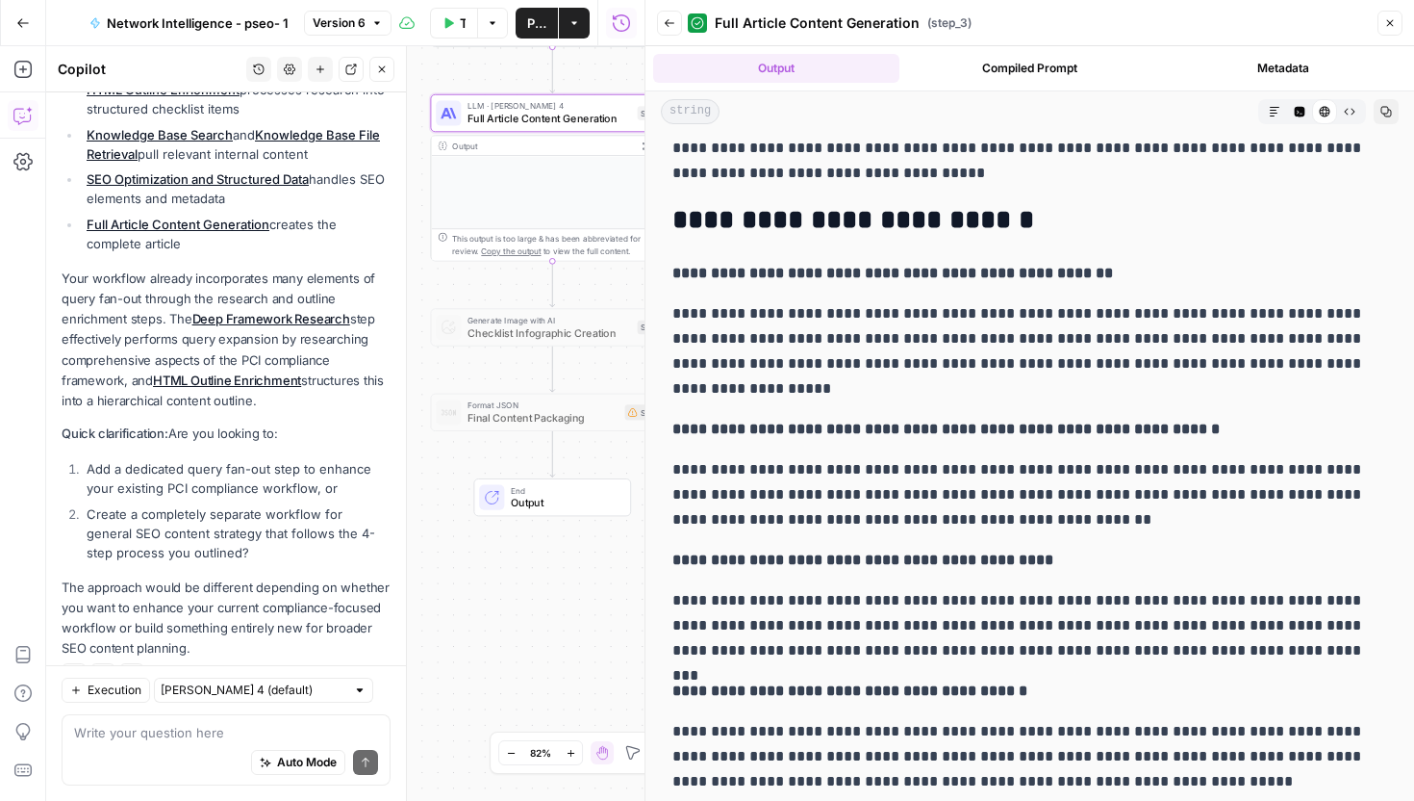
scroll to position [13066, 0]
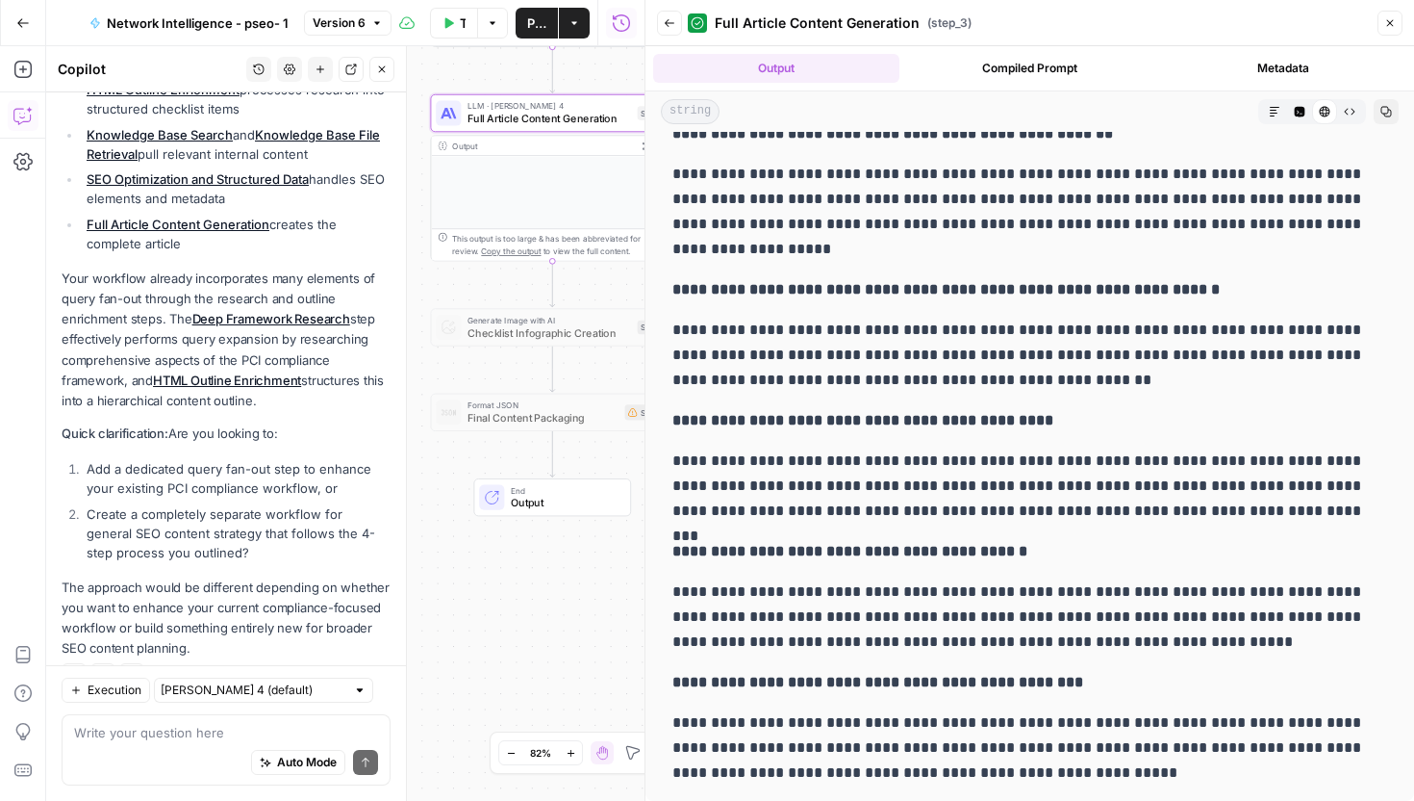
click at [1080, 752] on p "**********" at bounding box center [1030, 747] width 715 height 75
copy div "**********"
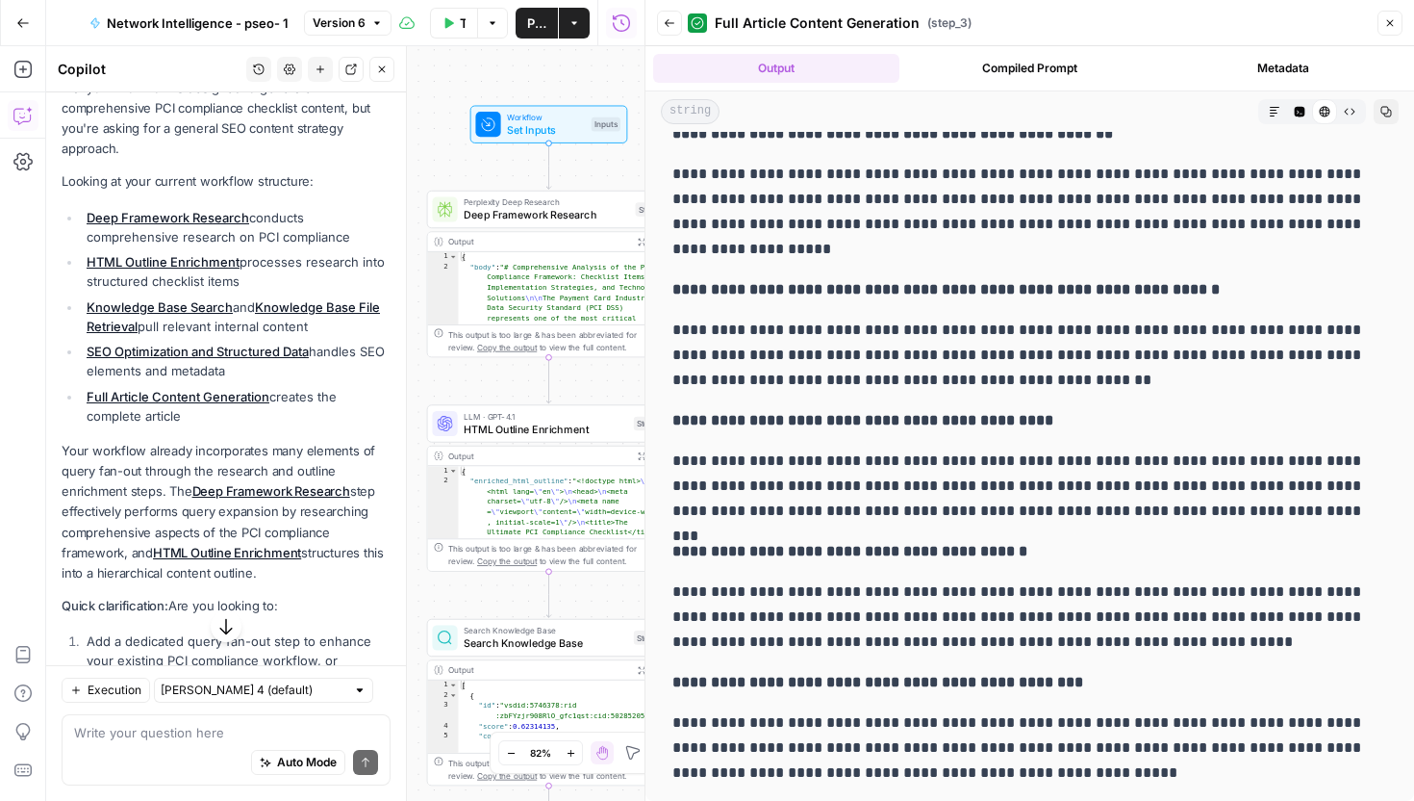
scroll to position [1007, 0]
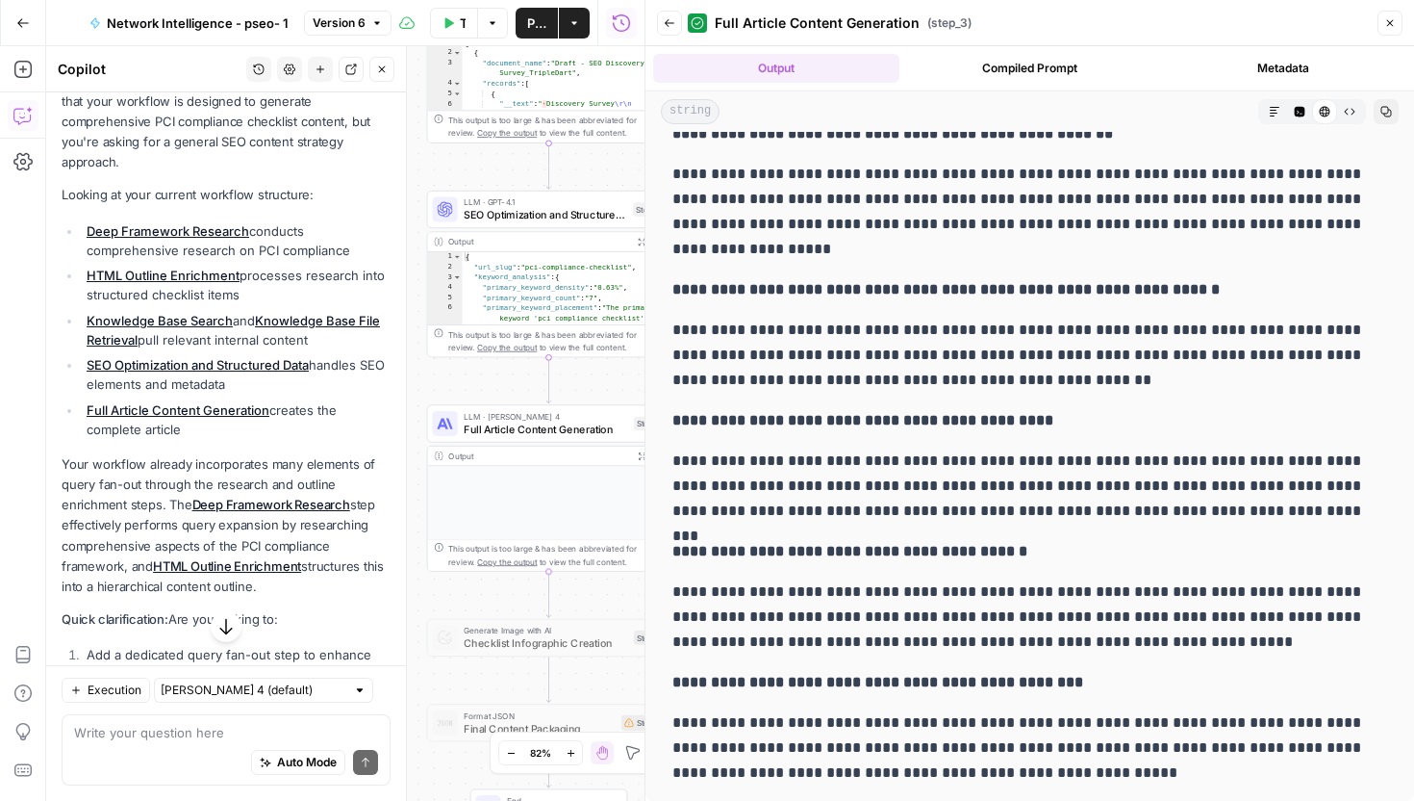
click at [1403, 20] on header "Back Full Article Content Generation ( step_3 ) Close" at bounding box center [1030, 23] width 769 height 46
click at [1385, 22] on icon "button" at bounding box center [1391, 23] width 12 height 12
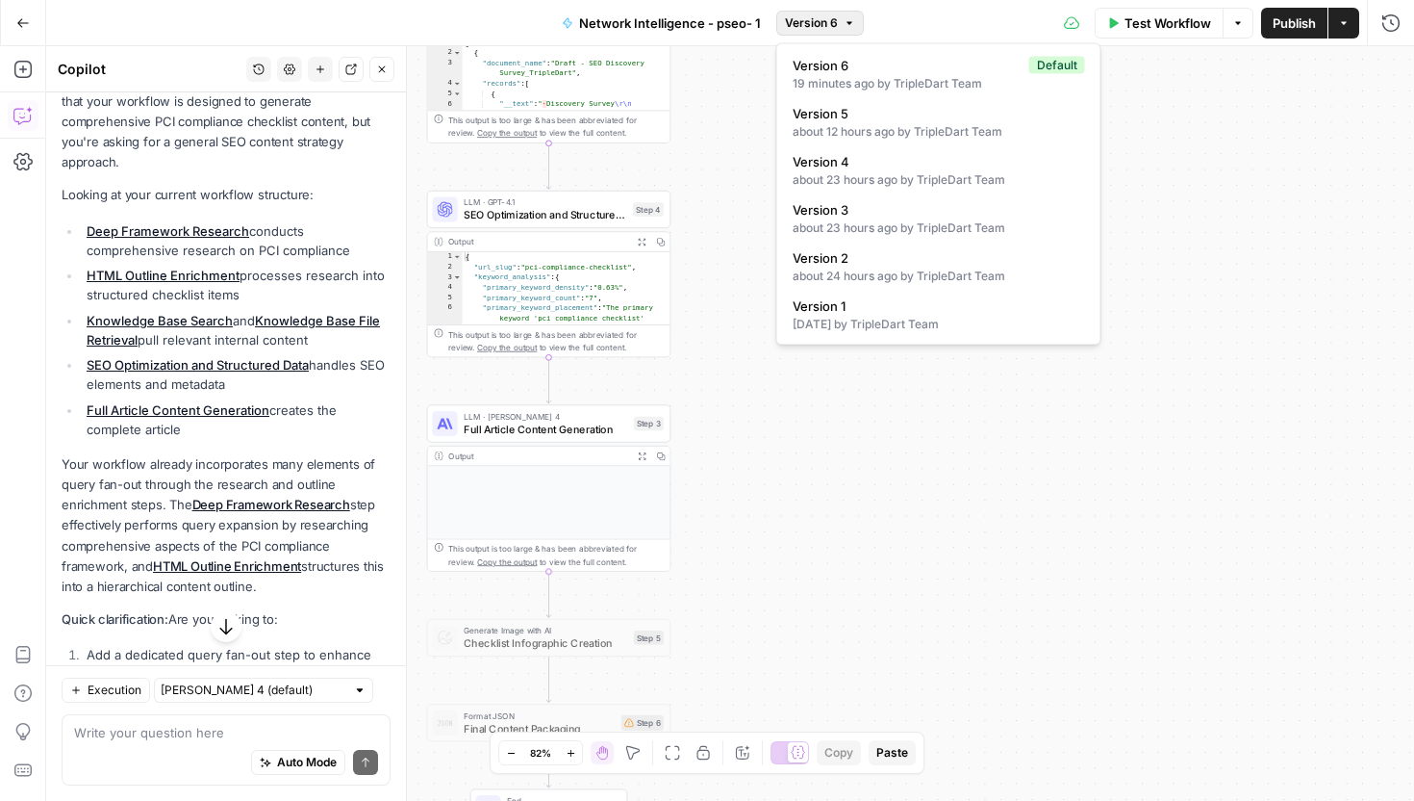
click at [802, 15] on span "Version 6" at bounding box center [811, 22] width 53 height 17
click at [852, 365] on div "Workflow Set Inputs Inputs Perplexity Deep Research Deep Framework Research Ste…" at bounding box center [730, 423] width 1368 height 754
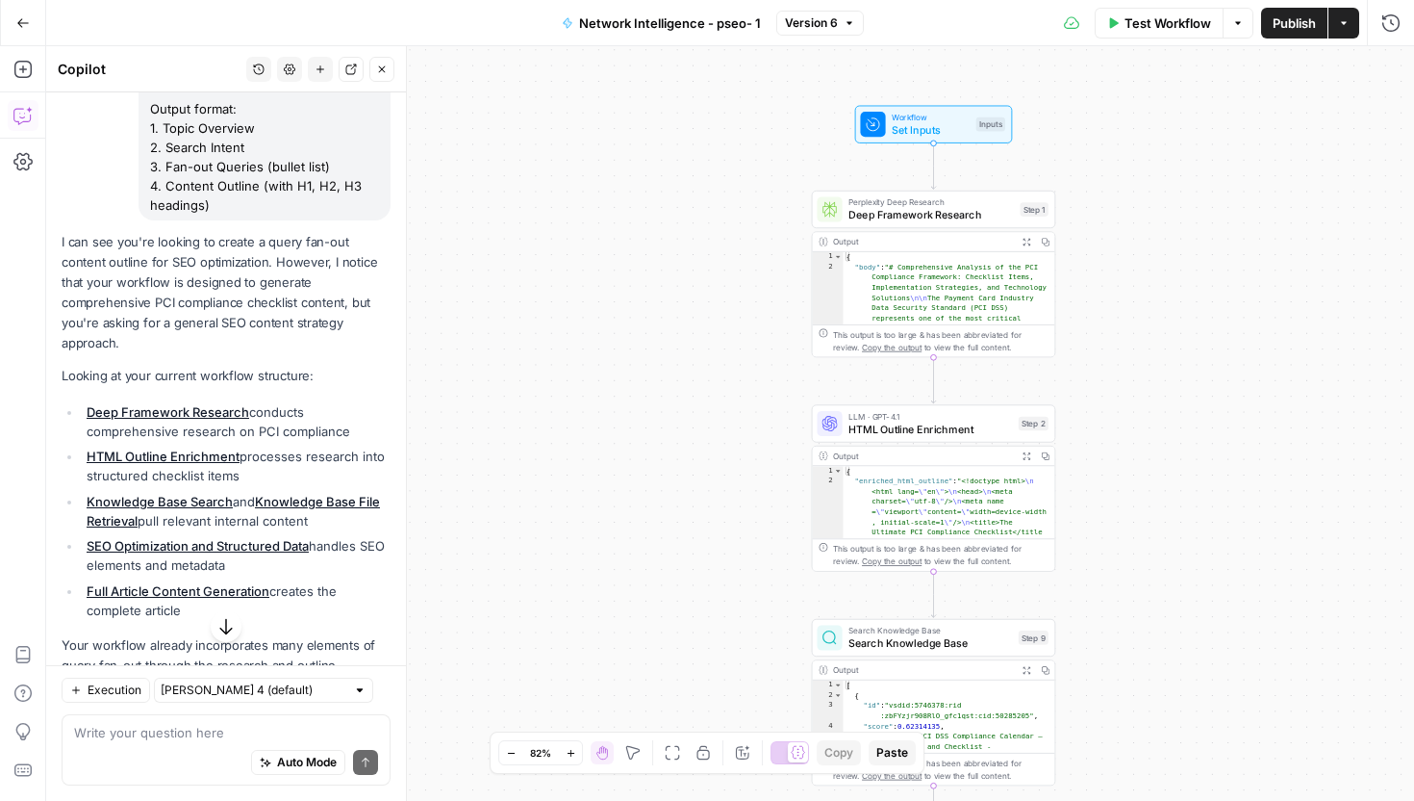
scroll to position [819, 0]
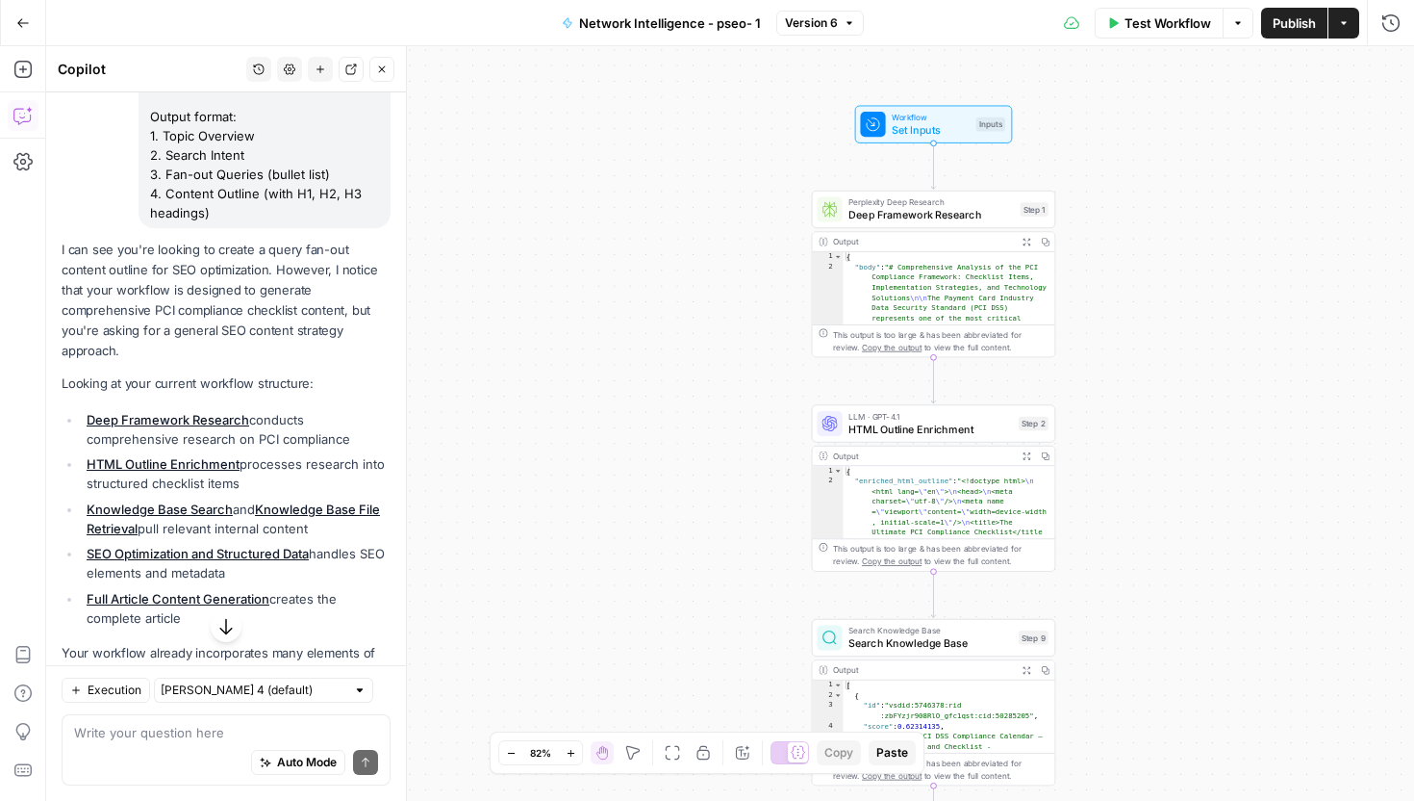
drag, startPoint x: 233, startPoint y: 293, endPoint x: 293, endPoint y: 319, distance: 66.0
click at [293, 319] on p "I can see you're looking to create a query fan-out content outline for SEO opti…" at bounding box center [226, 301] width 329 height 122
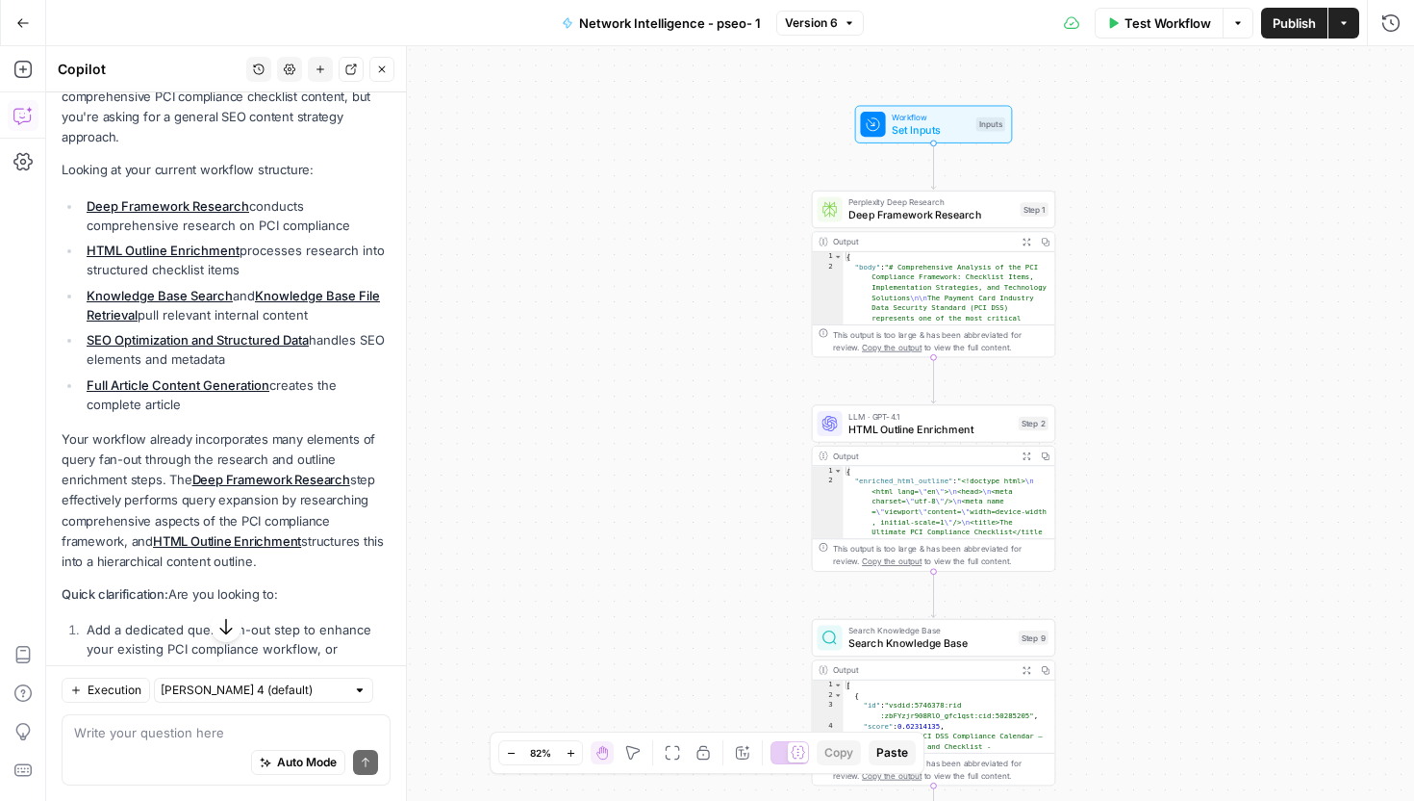
scroll to position [1193, 0]
